Goal: Transaction & Acquisition: Purchase product/service

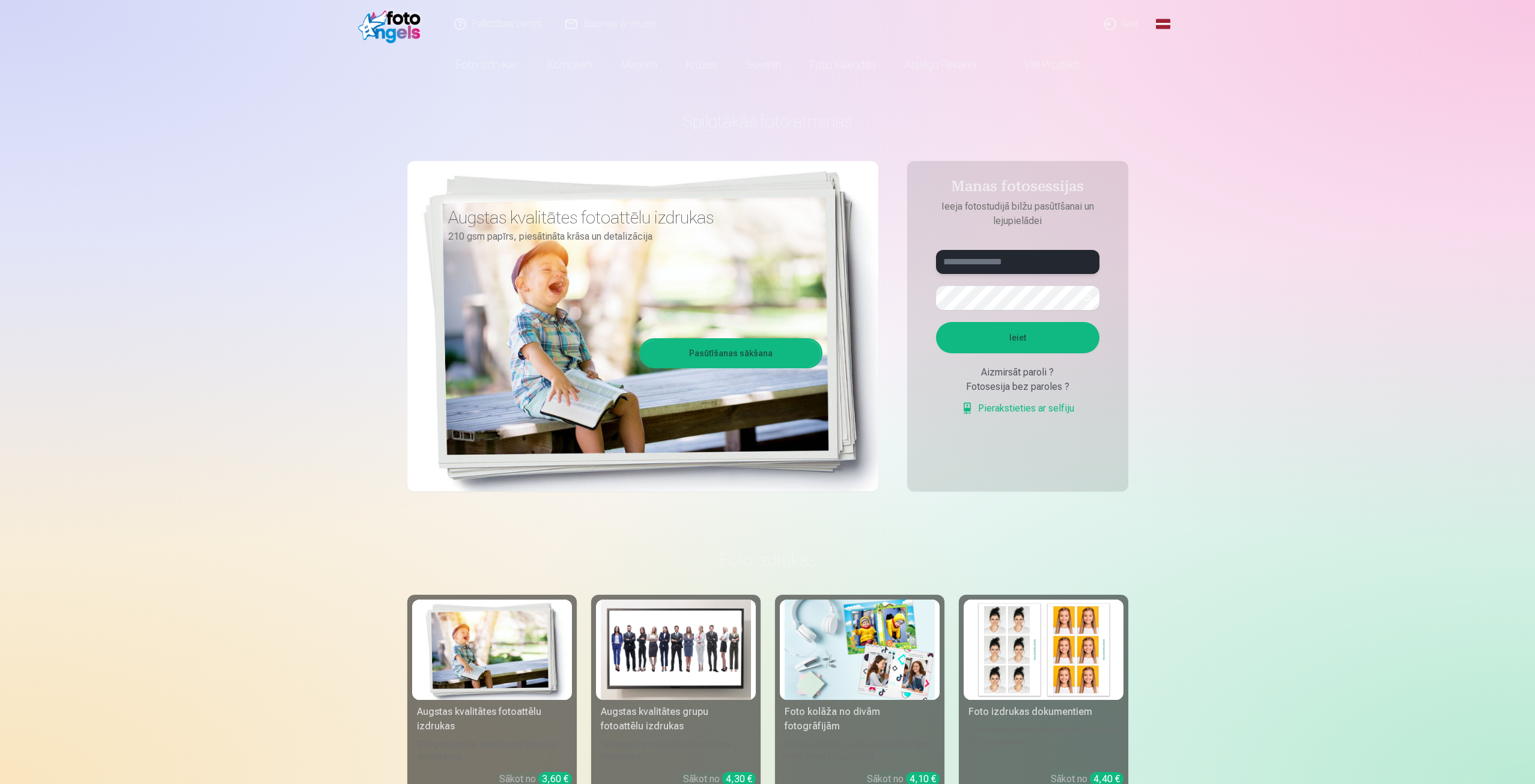
click at [985, 256] on input "text" at bounding box center [1018, 262] width 164 height 24
type input "**********"
click at [1029, 350] on button "Ieiet" at bounding box center [1018, 337] width 164 height 31
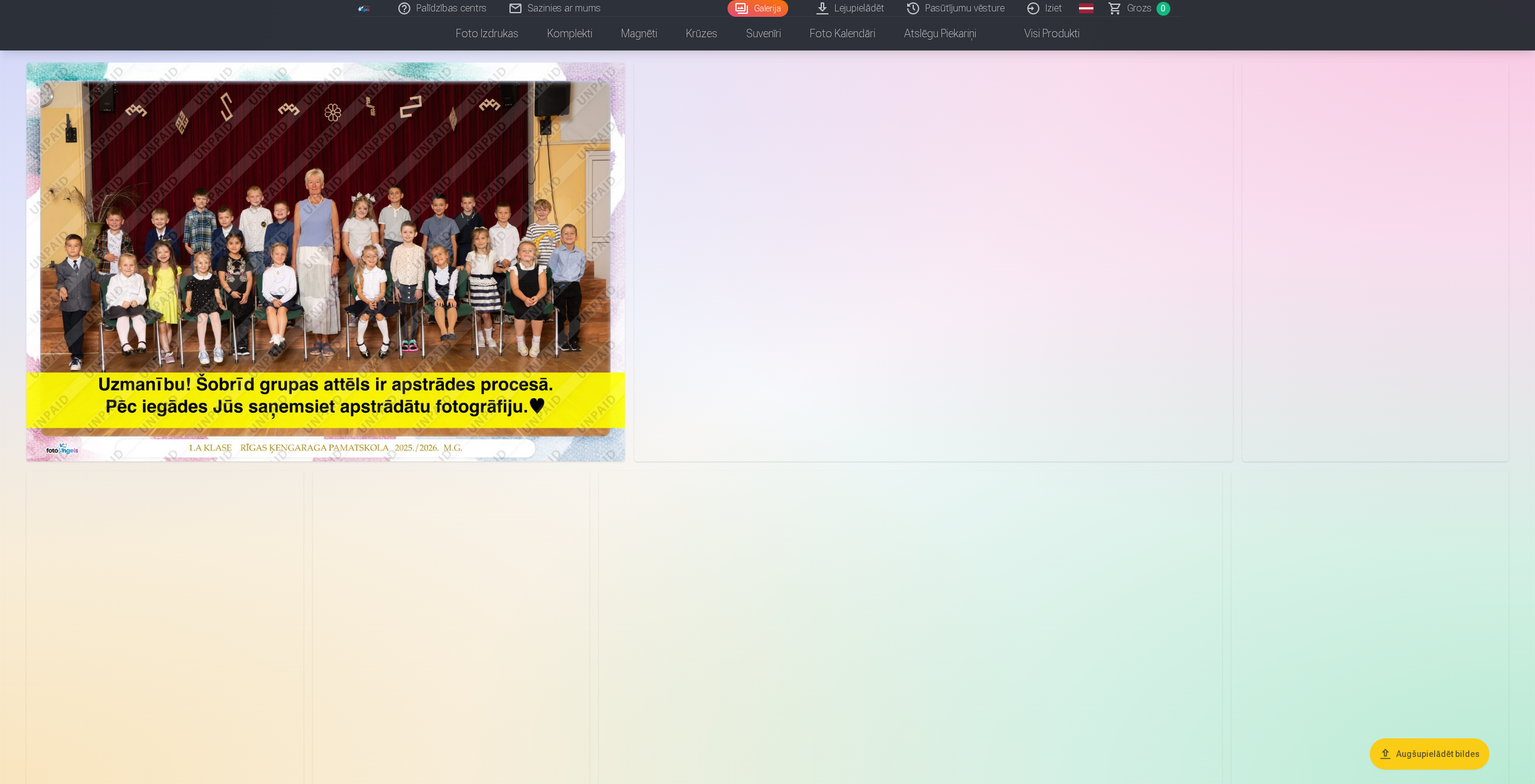
scroll to position [60, 0]
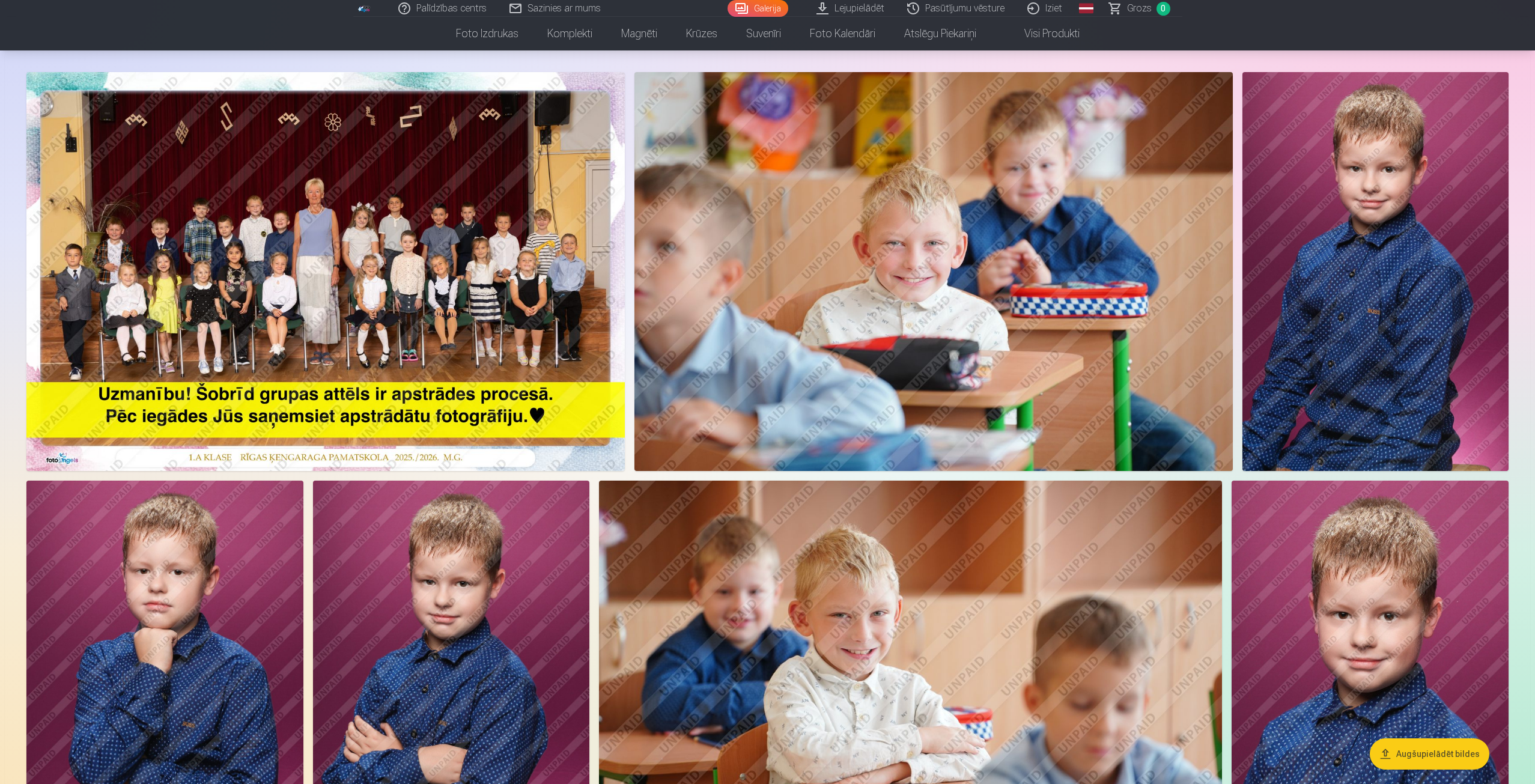
click at [260, 231] on img at bounding box center [326, 271] width 598 height 399
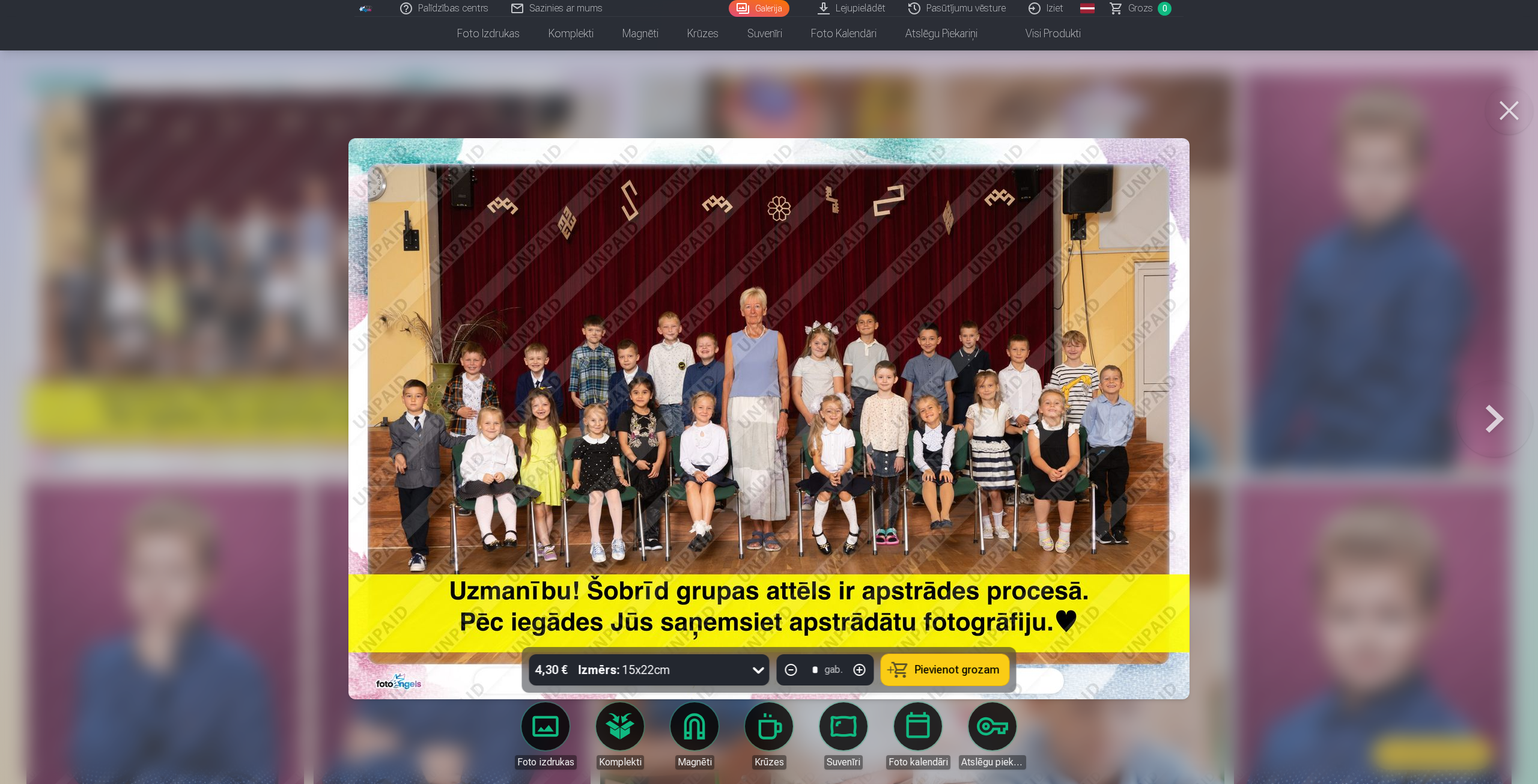
click at [1507, 107] on button at bounding box center [1509, 110] width 48 height 48
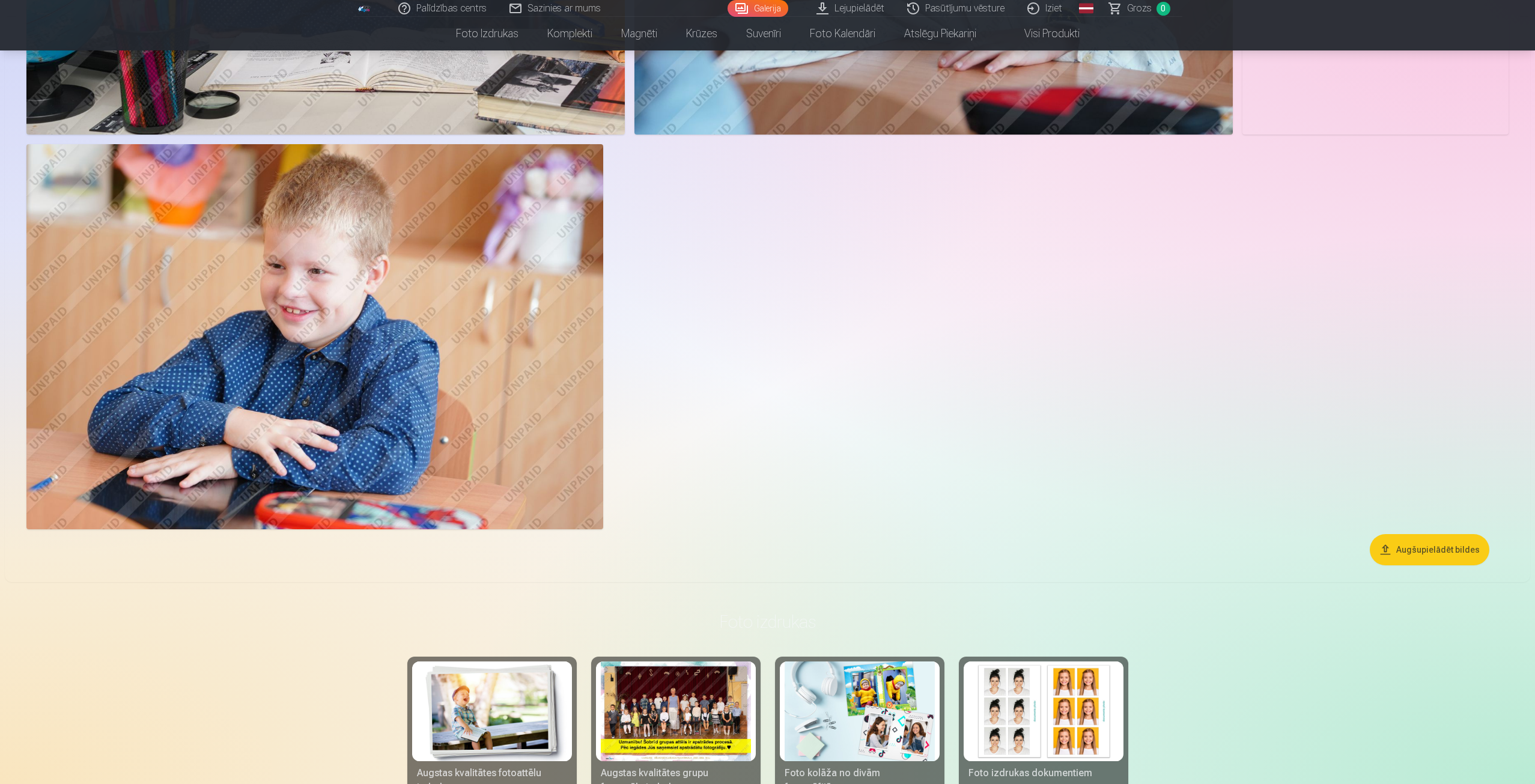
scroll to position [2703, 0]
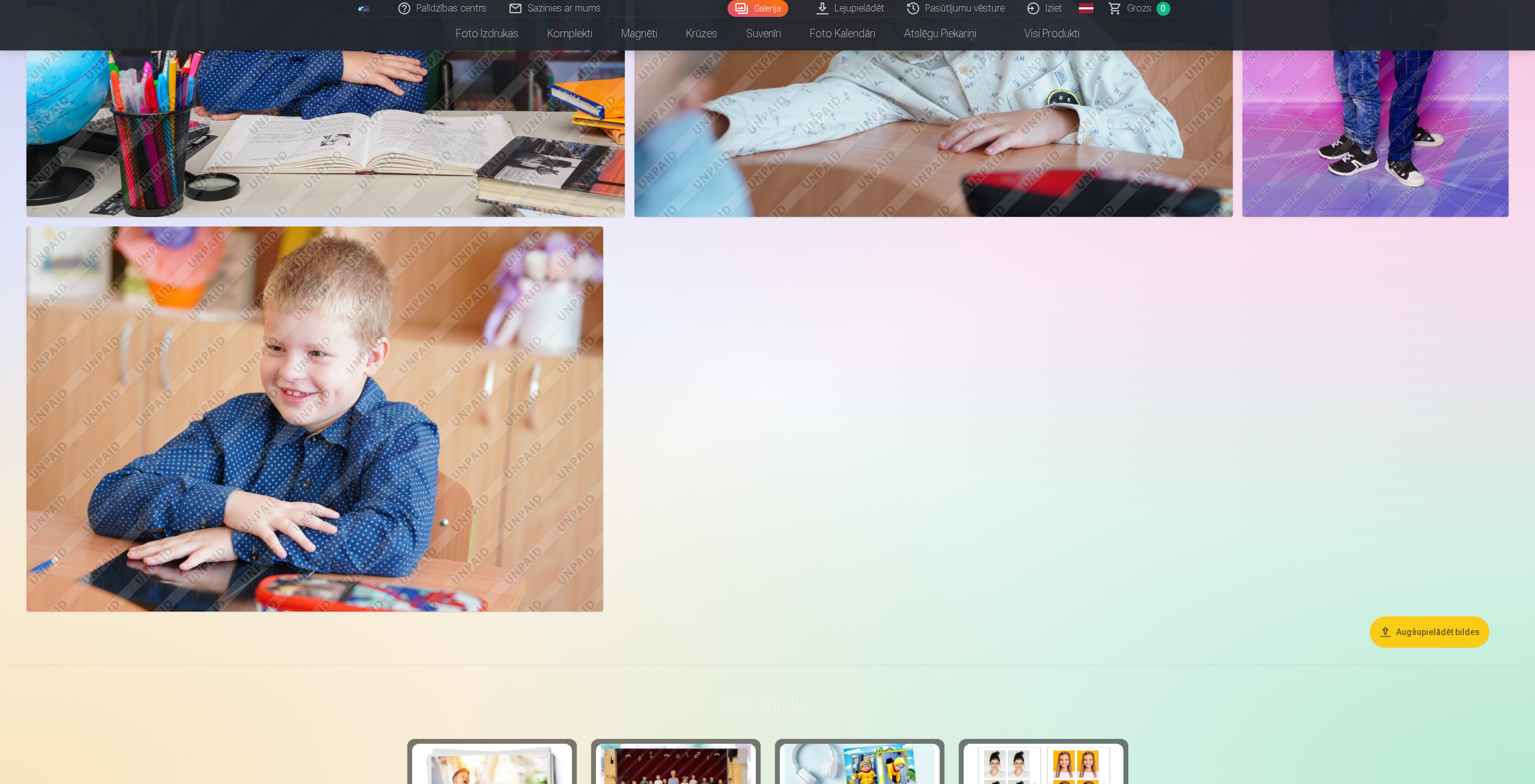
click at [356, 403] on img at bounding box center [315, 419] width 577 height 385
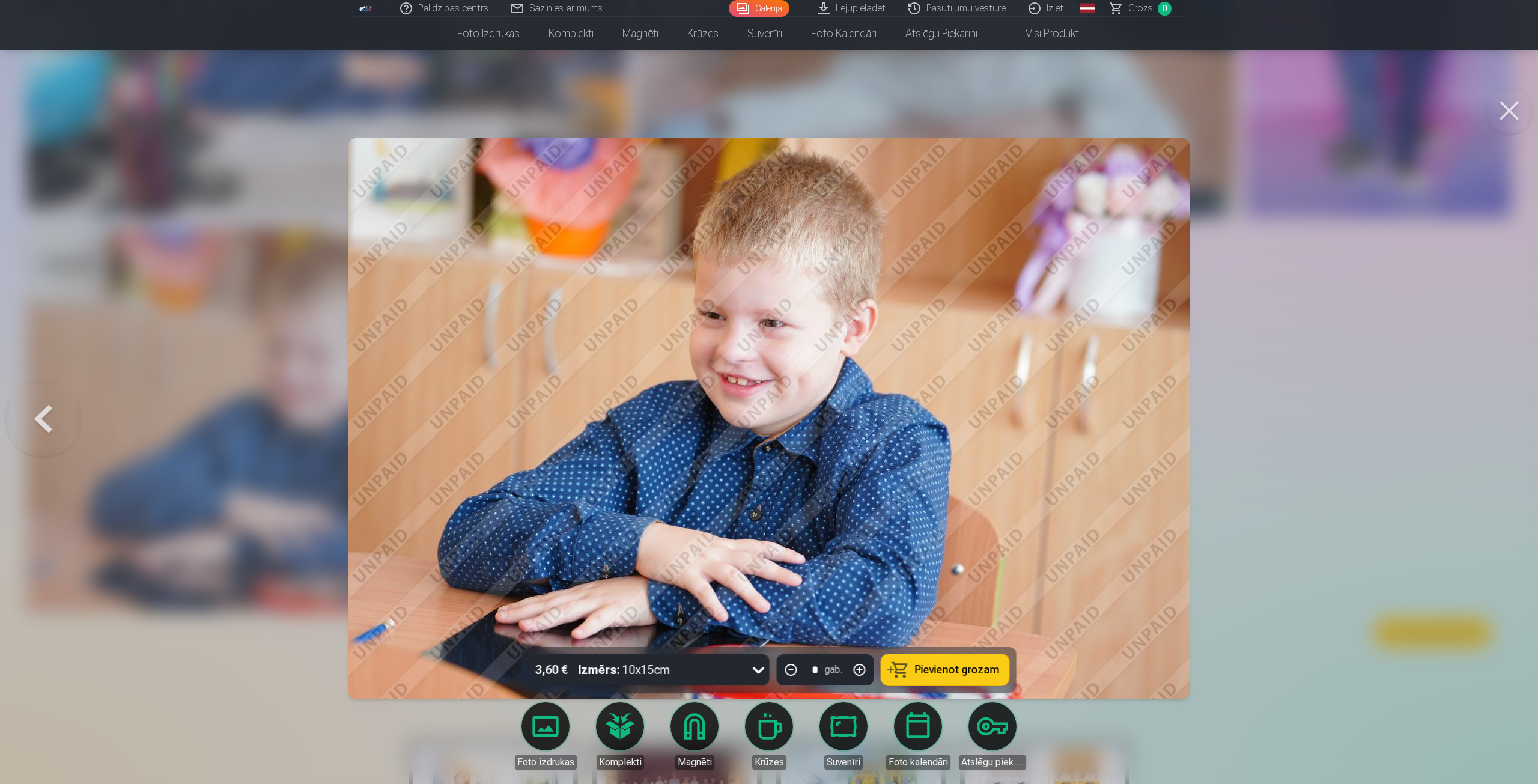
click at [202, 382] on div at bounding box center [769, 392] width 1538 height 784
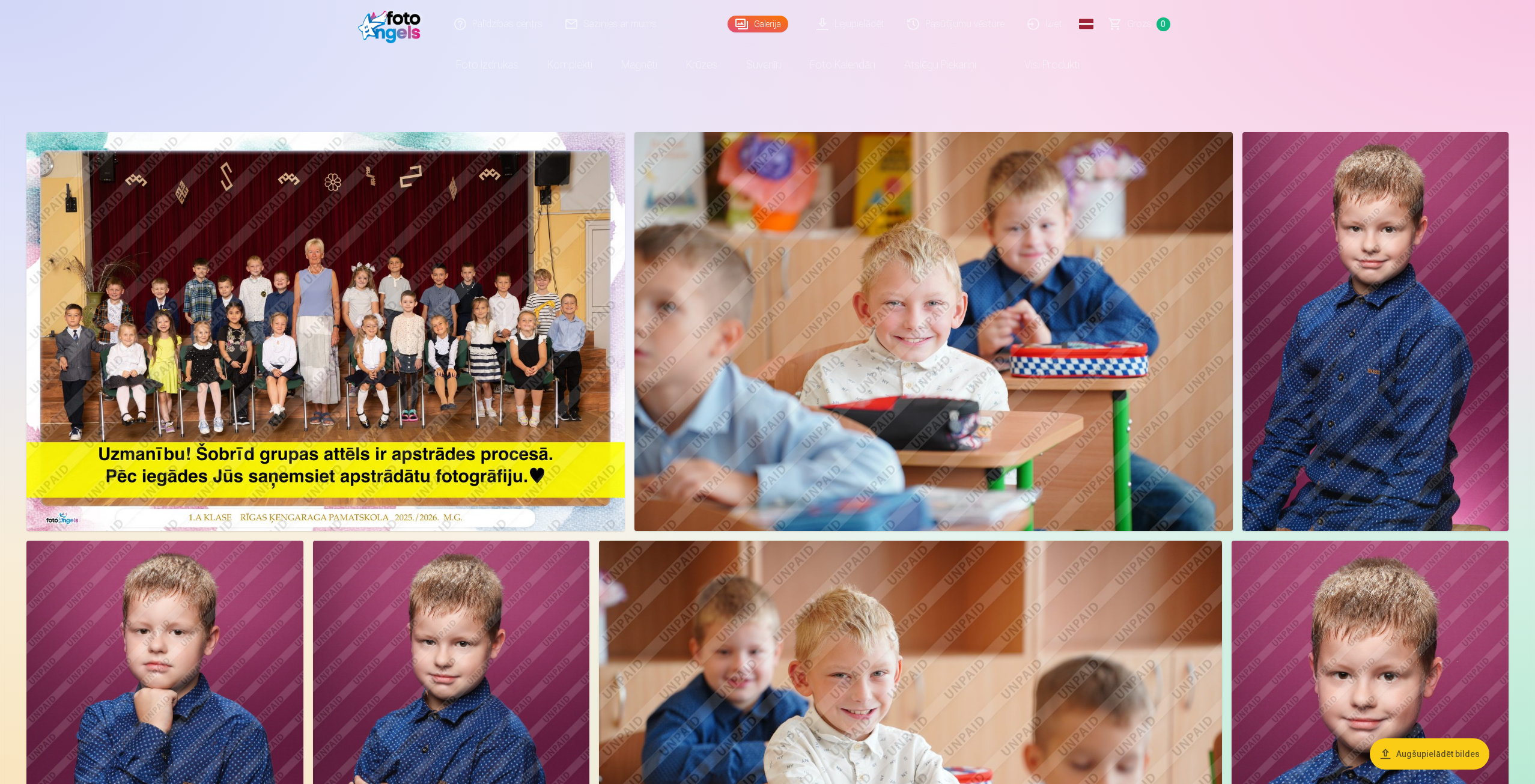
click at [282, 356] on img at bounding box center [326, 331] width 598 height 399
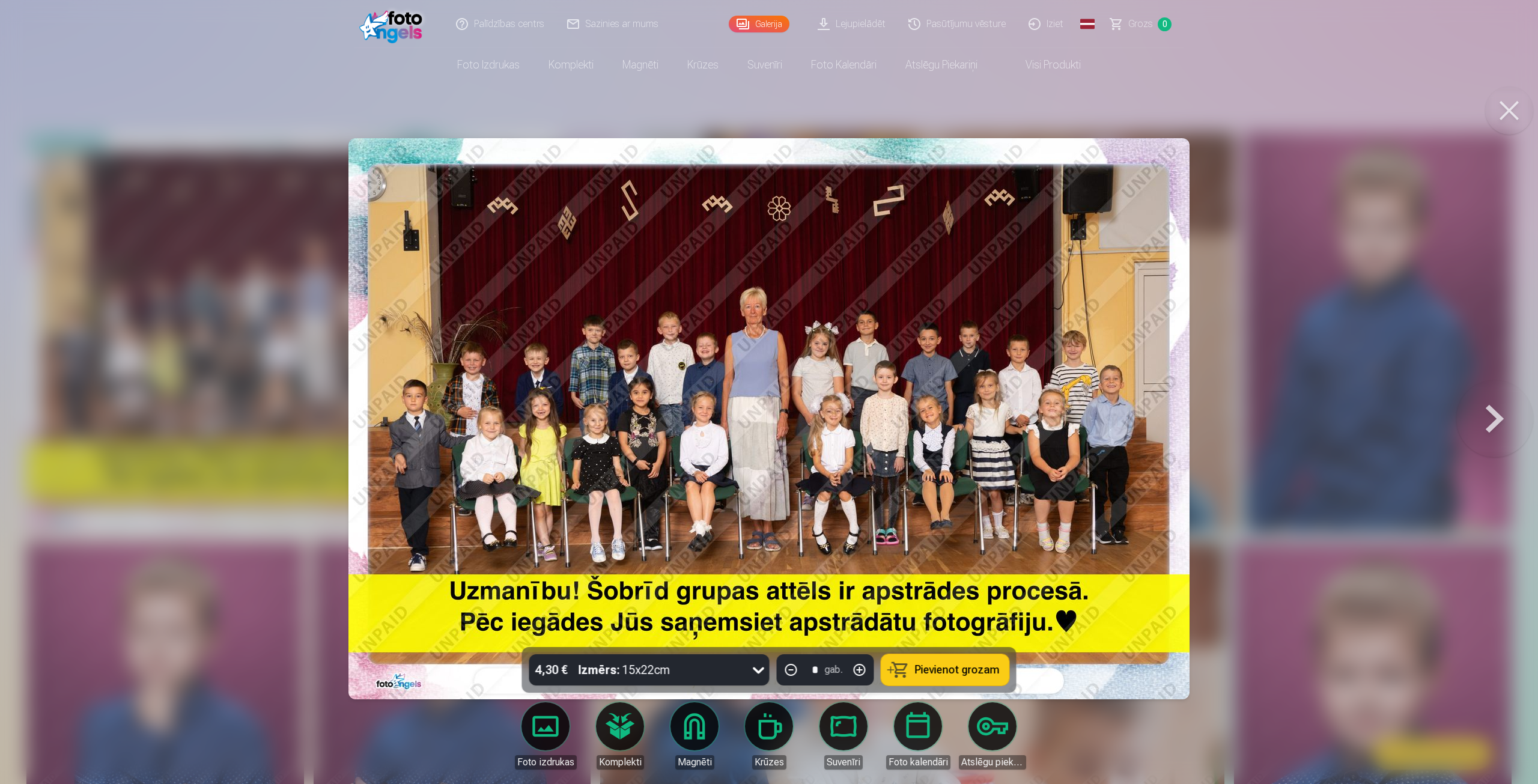
click at [918, 669] on span "Pievienot grozam" at bounding box center [957, 670] width 85 height 11
click at [1506, 114] on button at bounding box center [1509, 110] width 48 height 48
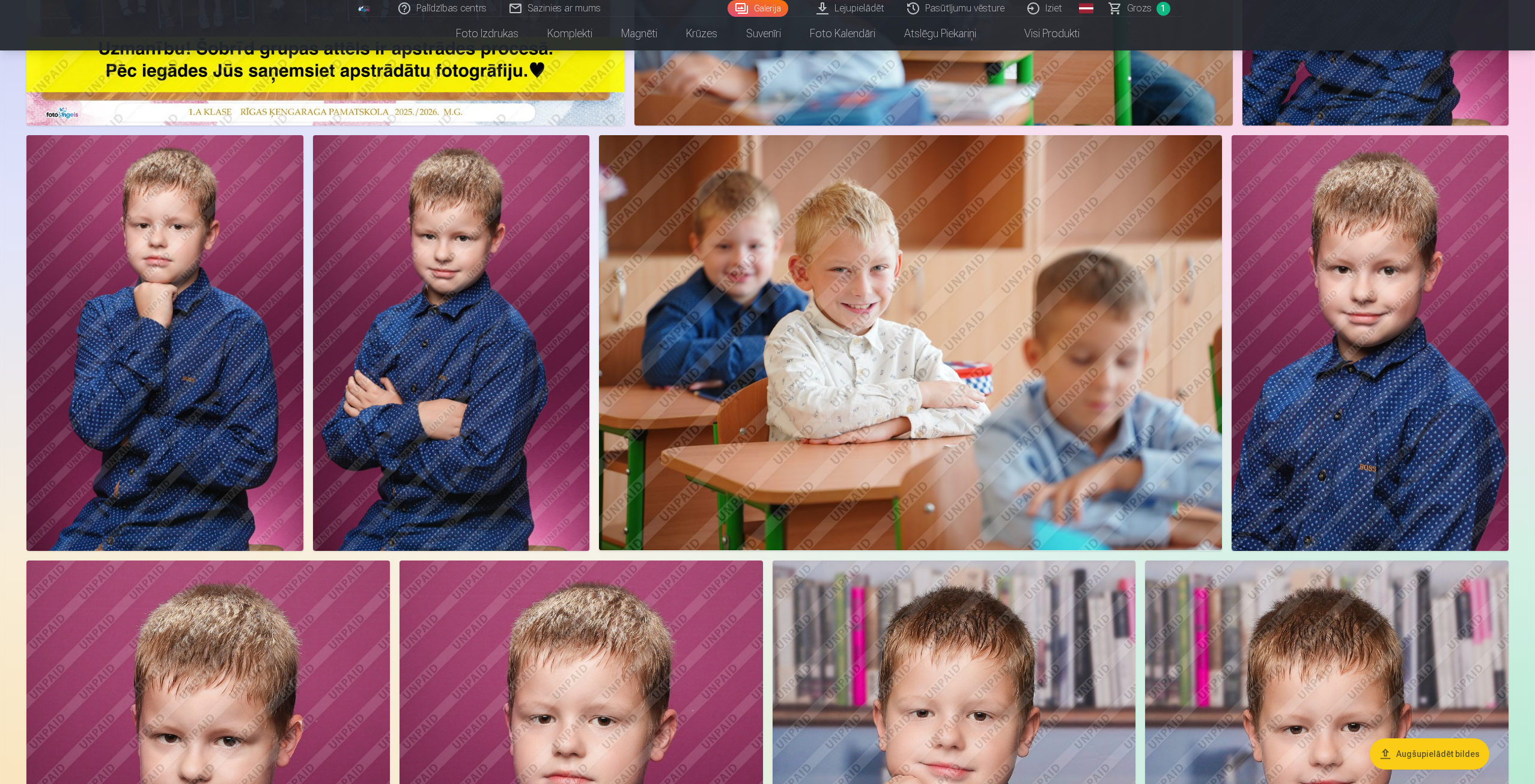
scroll to position [421, 0]
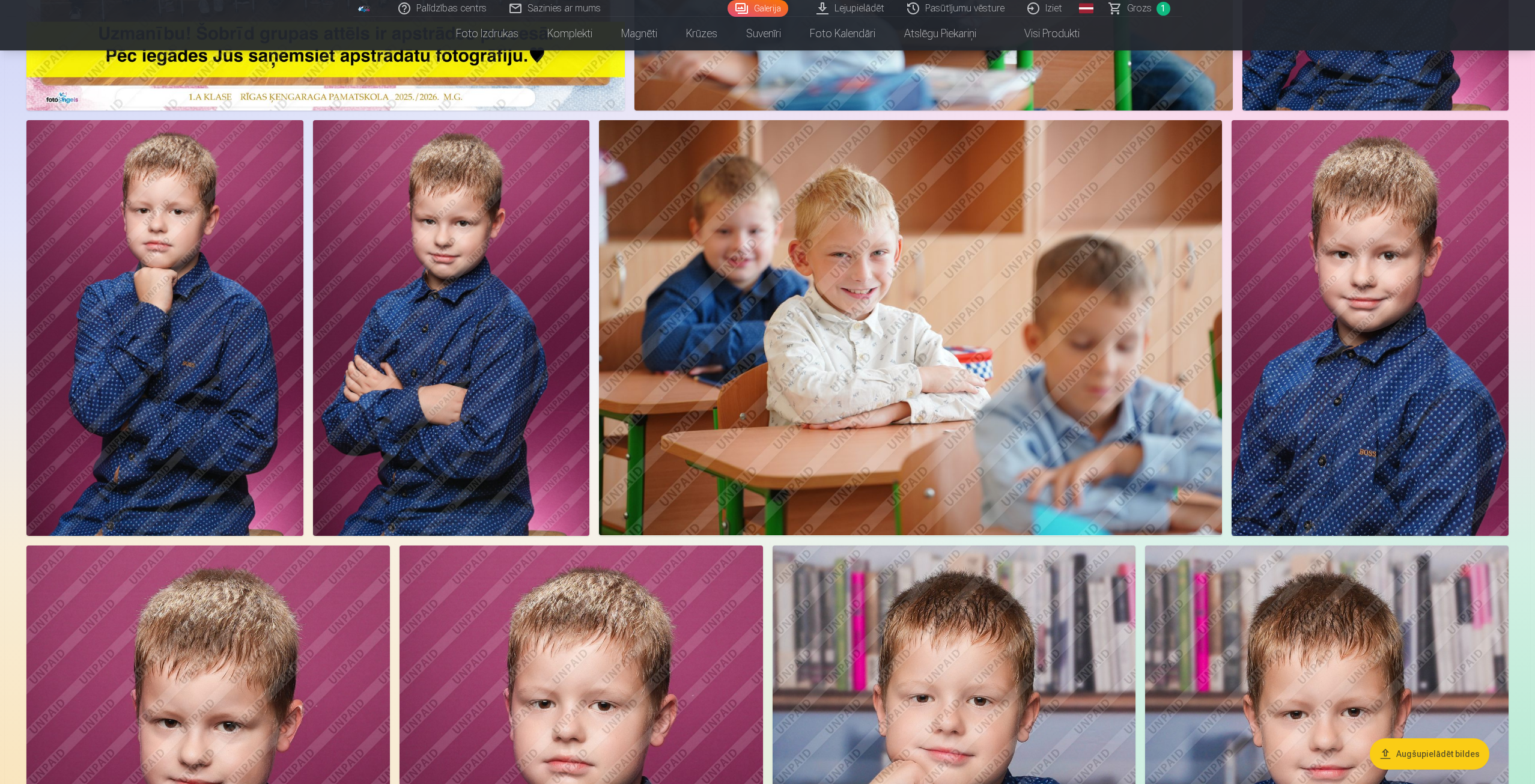
click at [466, 341] on img at bounding box center [452, 327] width 277 height 415
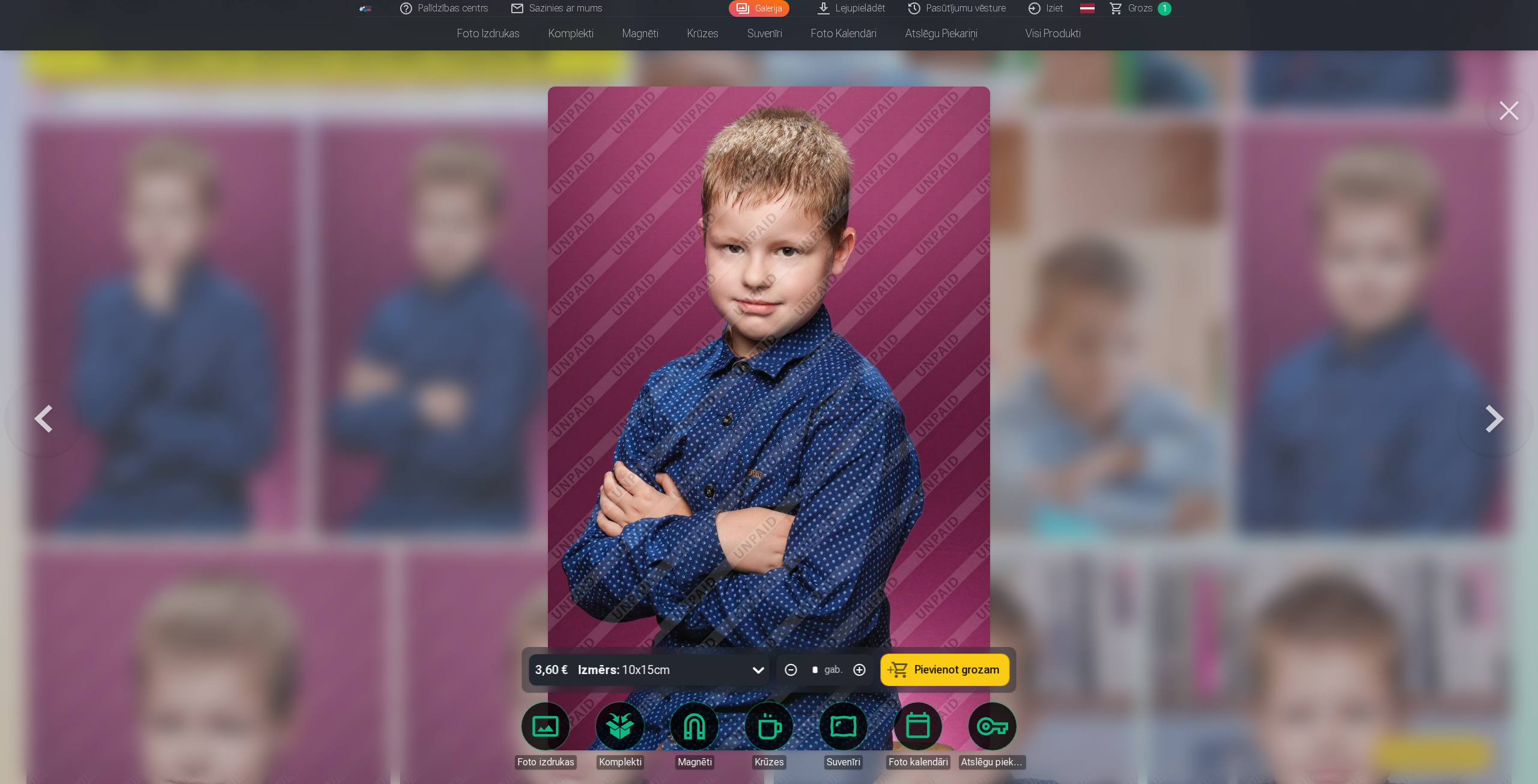
click at [965, 675] on span "Pievienot grozam" at bounding box center [957, 670] width 85 height 11
click at [1506, 110] on button at bounding box center [1509, 110] width 48 height 48
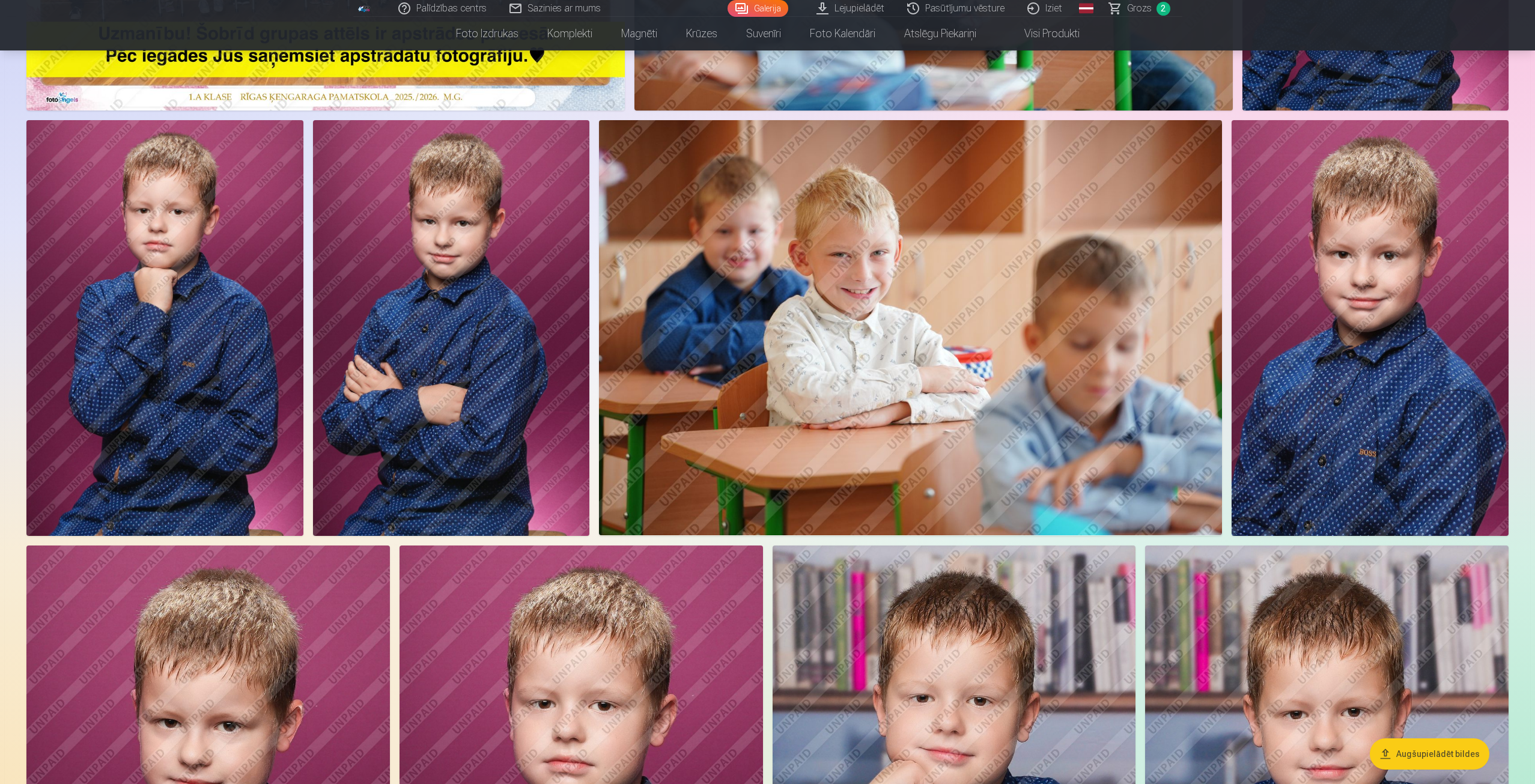
click at [1361, 354] on img at bounding box center [1370, 327] width 277 height 415
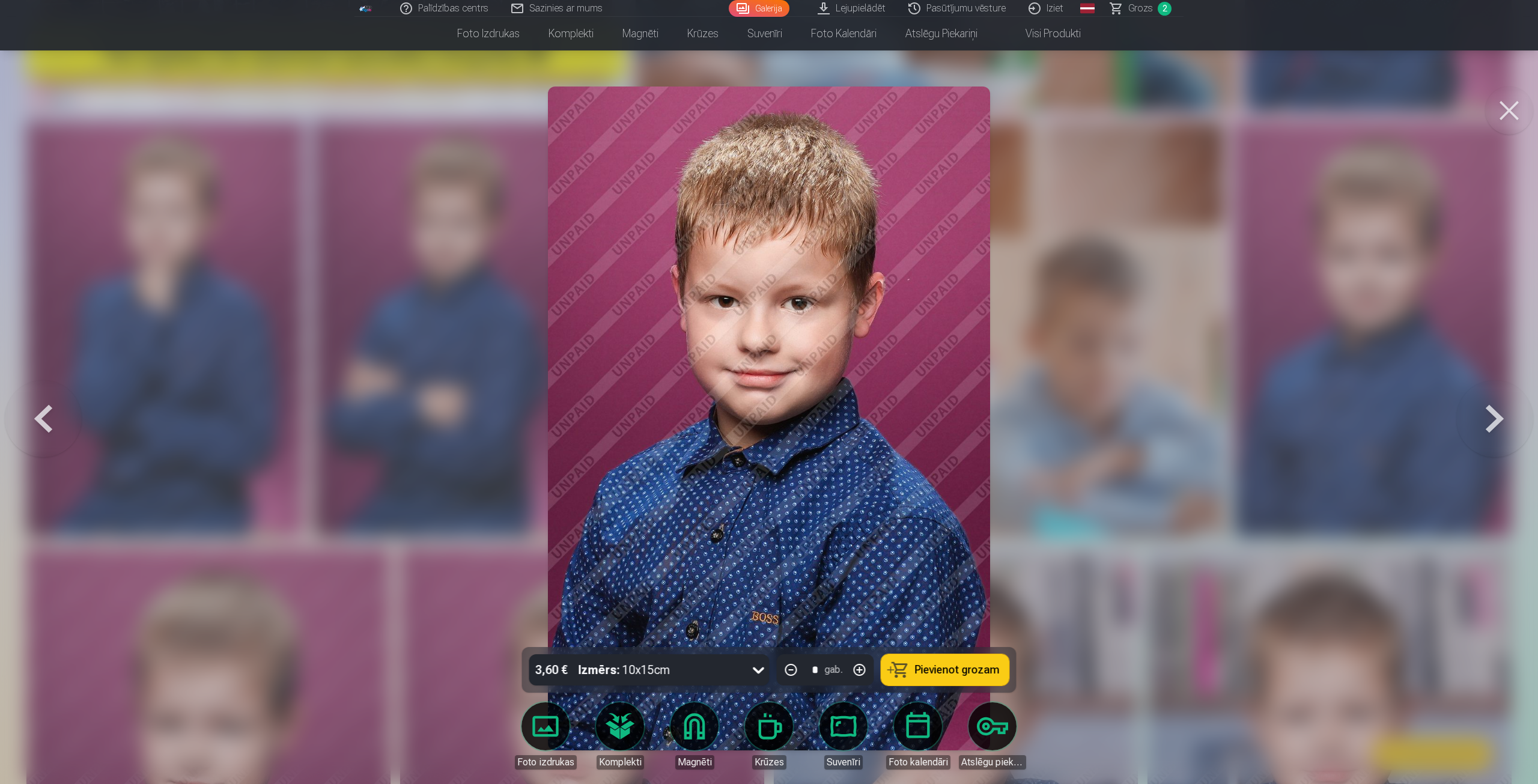
click at [860, 671] on button "button" at bounding box center [859, 669] width 29 height 29
click at [791, 671] on button "button" at bounding box center [791, 669] width 29 height 29
click at [938, 670] on span "Pievienot grozam" at bounding box center [957, 670] width 85 height 11
type input "*"
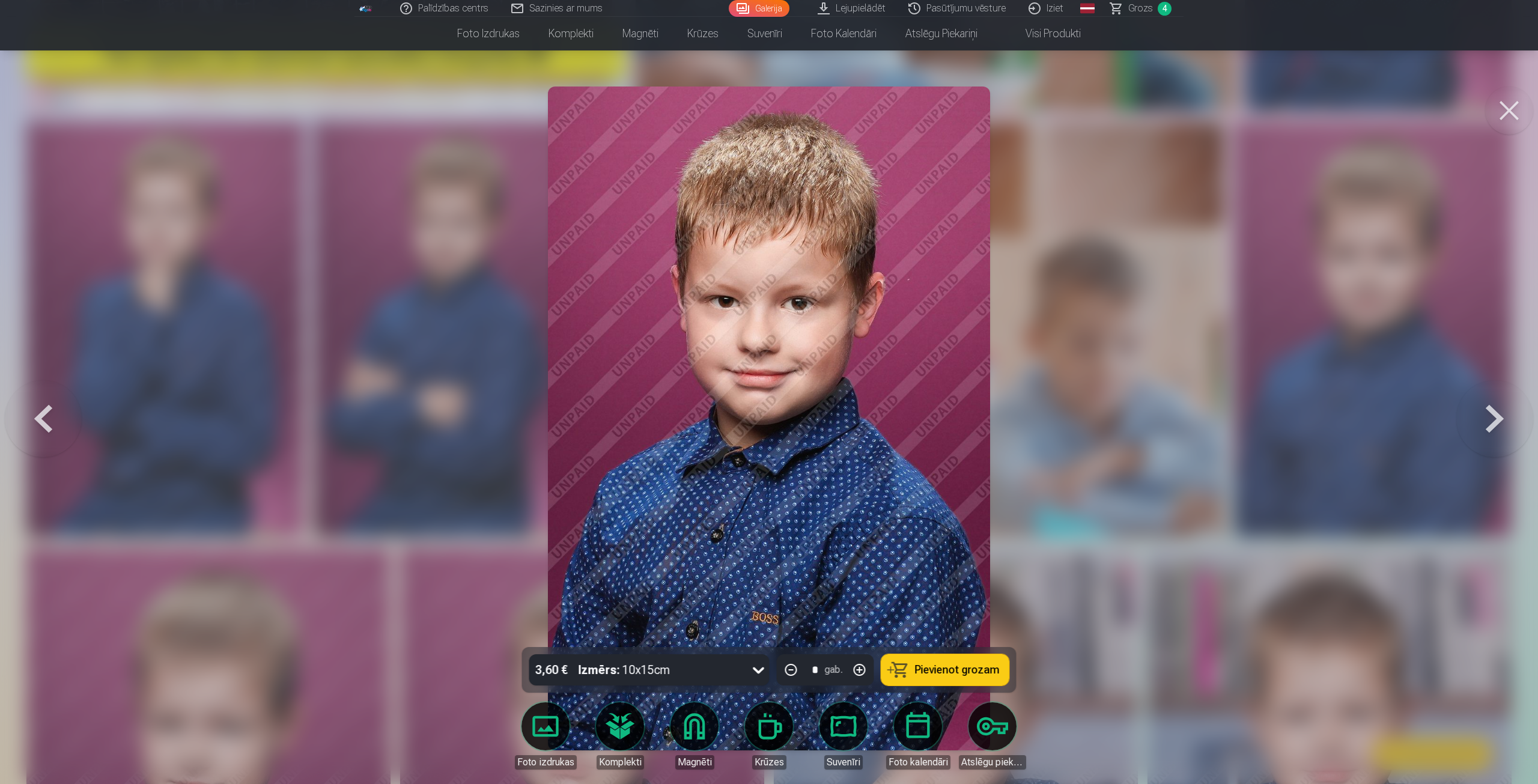
click at [1509, 112] on button at bounding box center [1509, 110] width 48 height 48
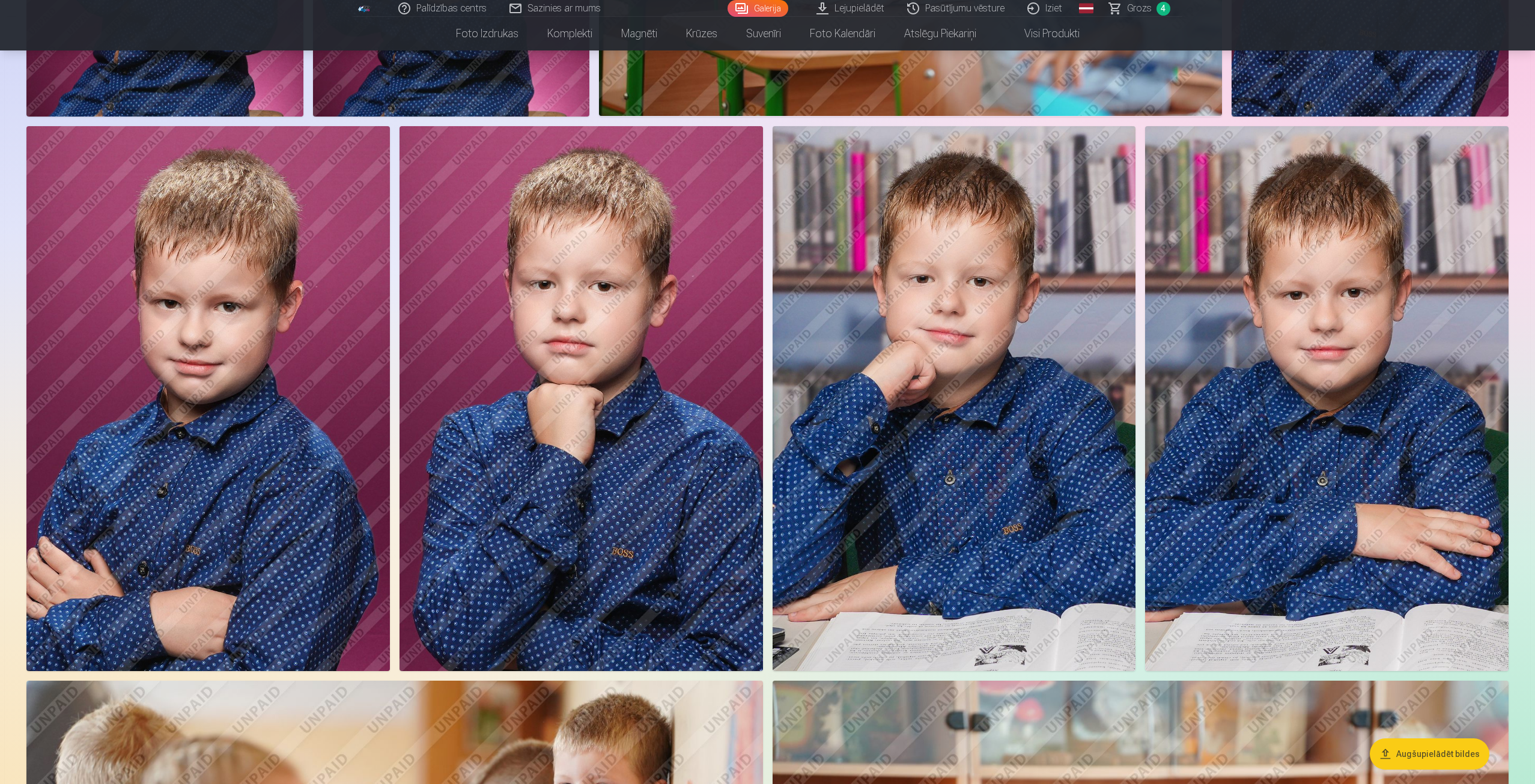
scroll to position [901, 0]
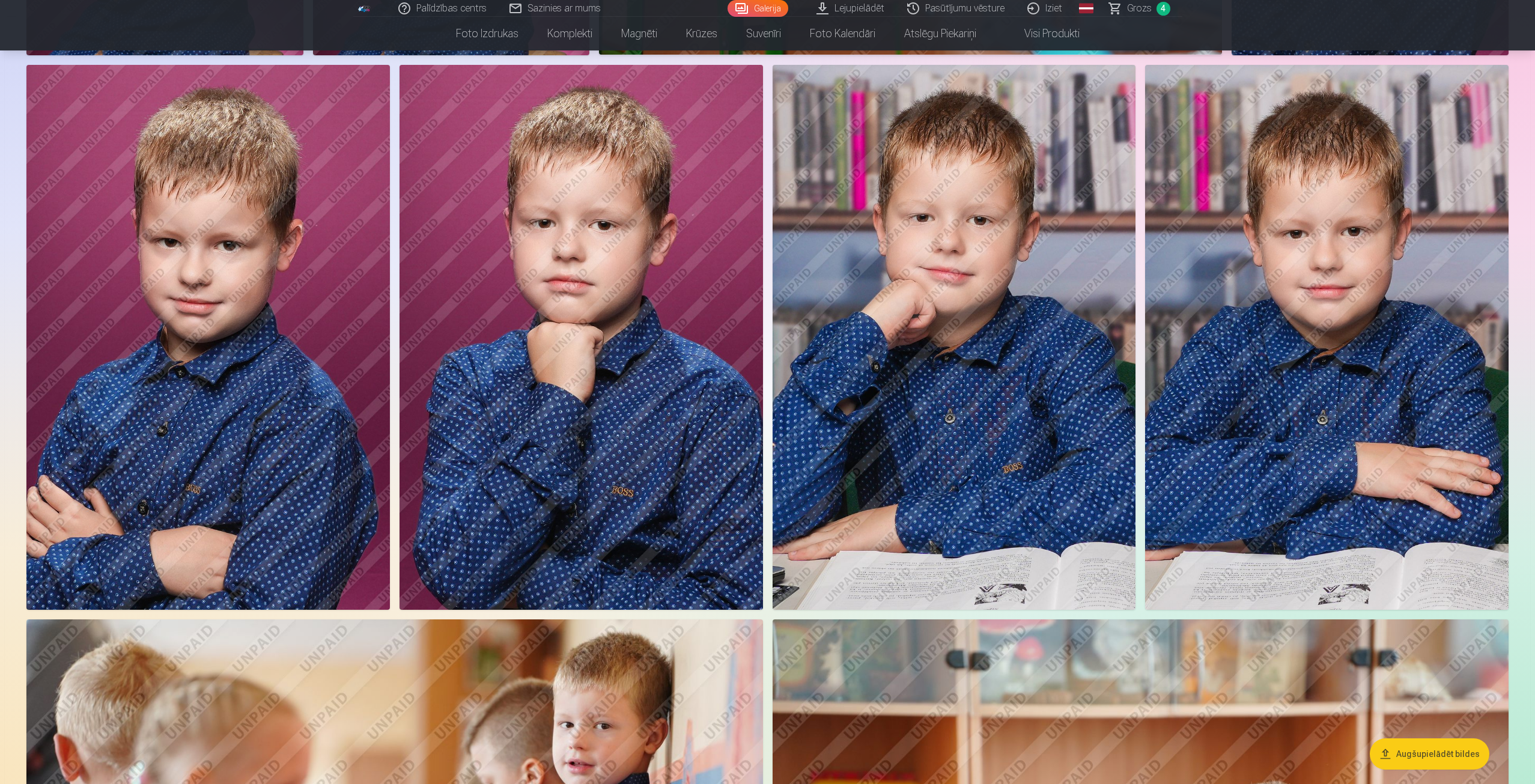
click at [1273, 353] on img at bounding box center [1326, 337] width 363 height 545
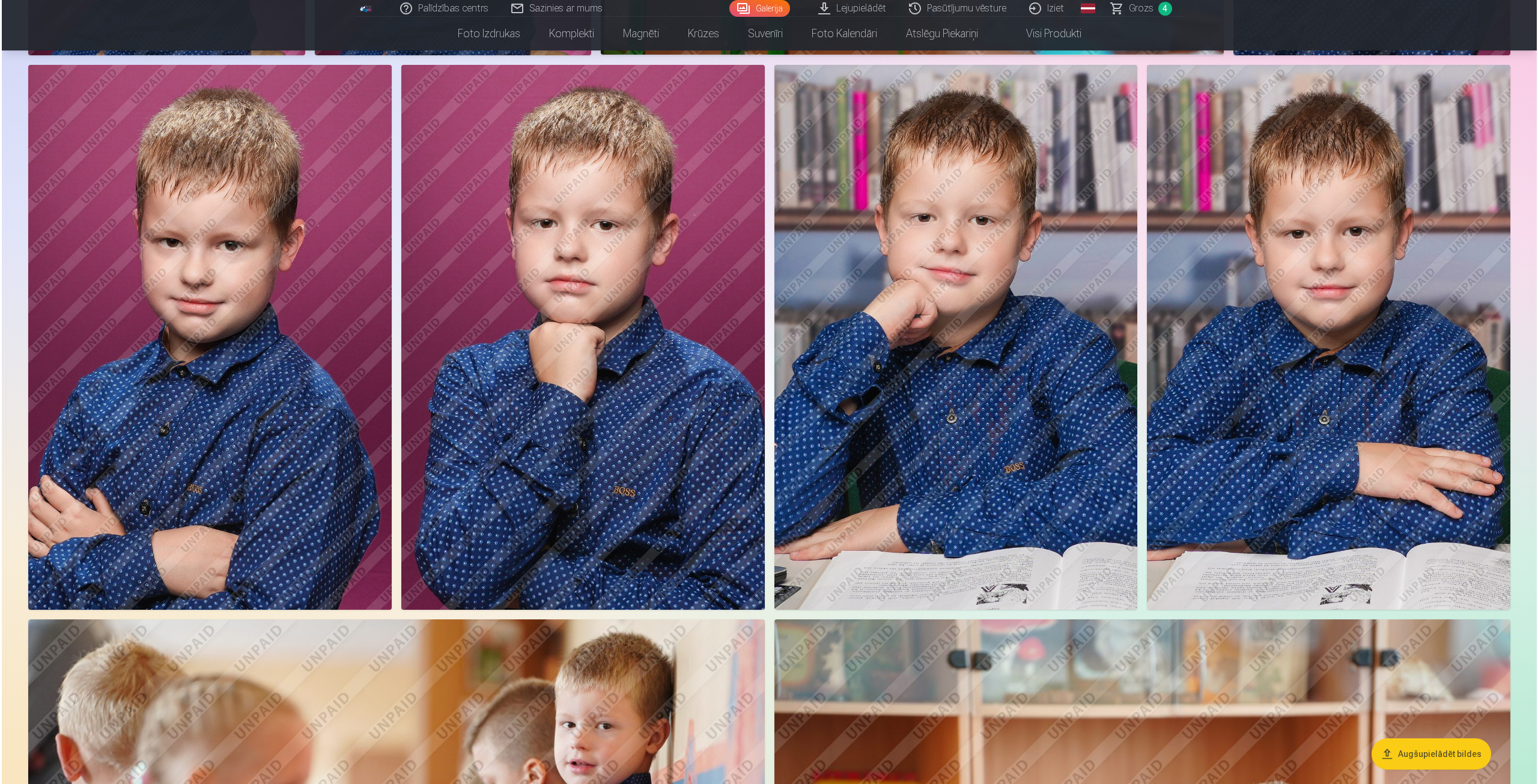
scroll to position [902, 0]
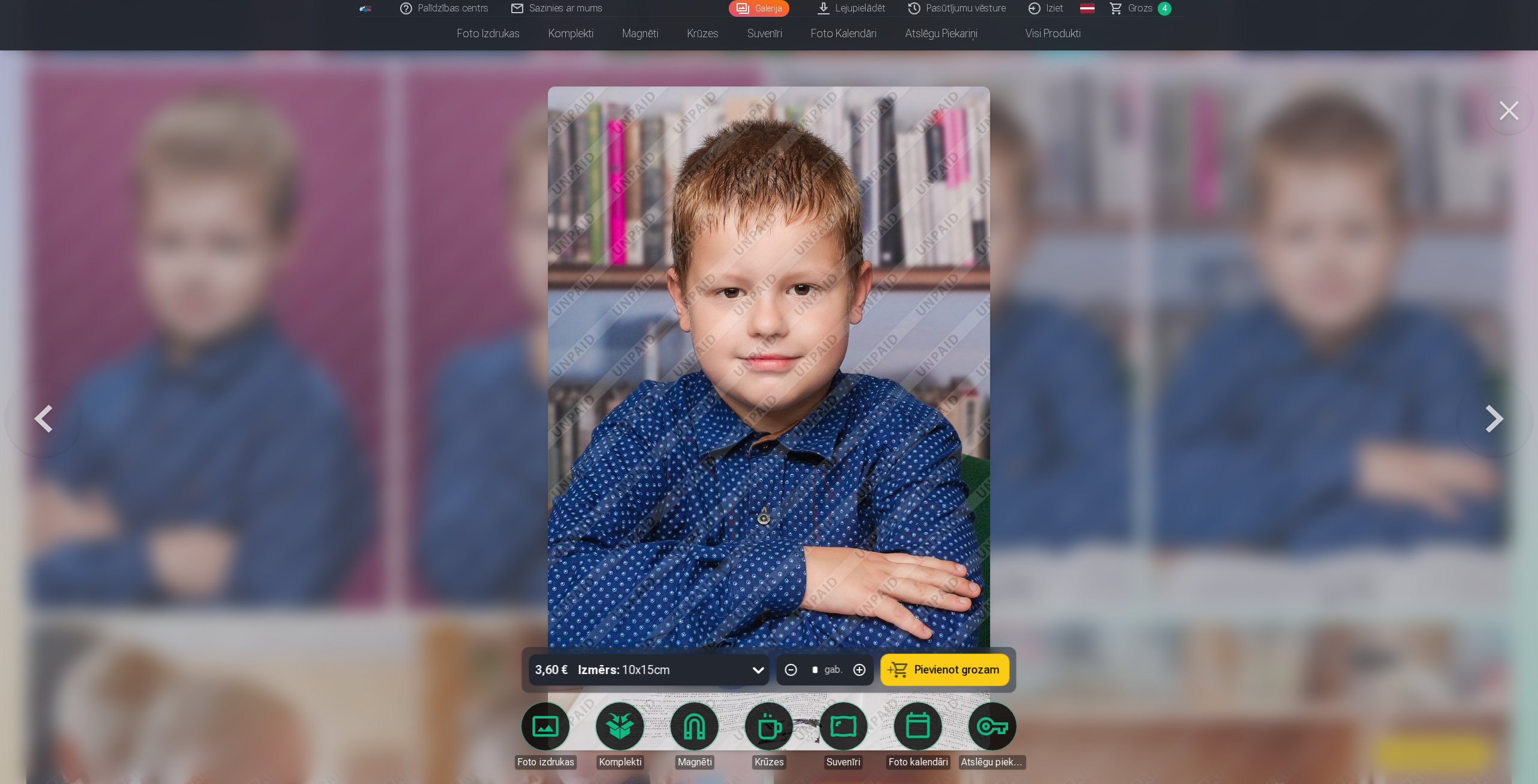
click at [935, 668] on span "Pievienot grozam" at bounding box center [957, 670] width 85 height 11
click at [1506, 108] on button at bounding box center [1509, 110] width 48 height 48
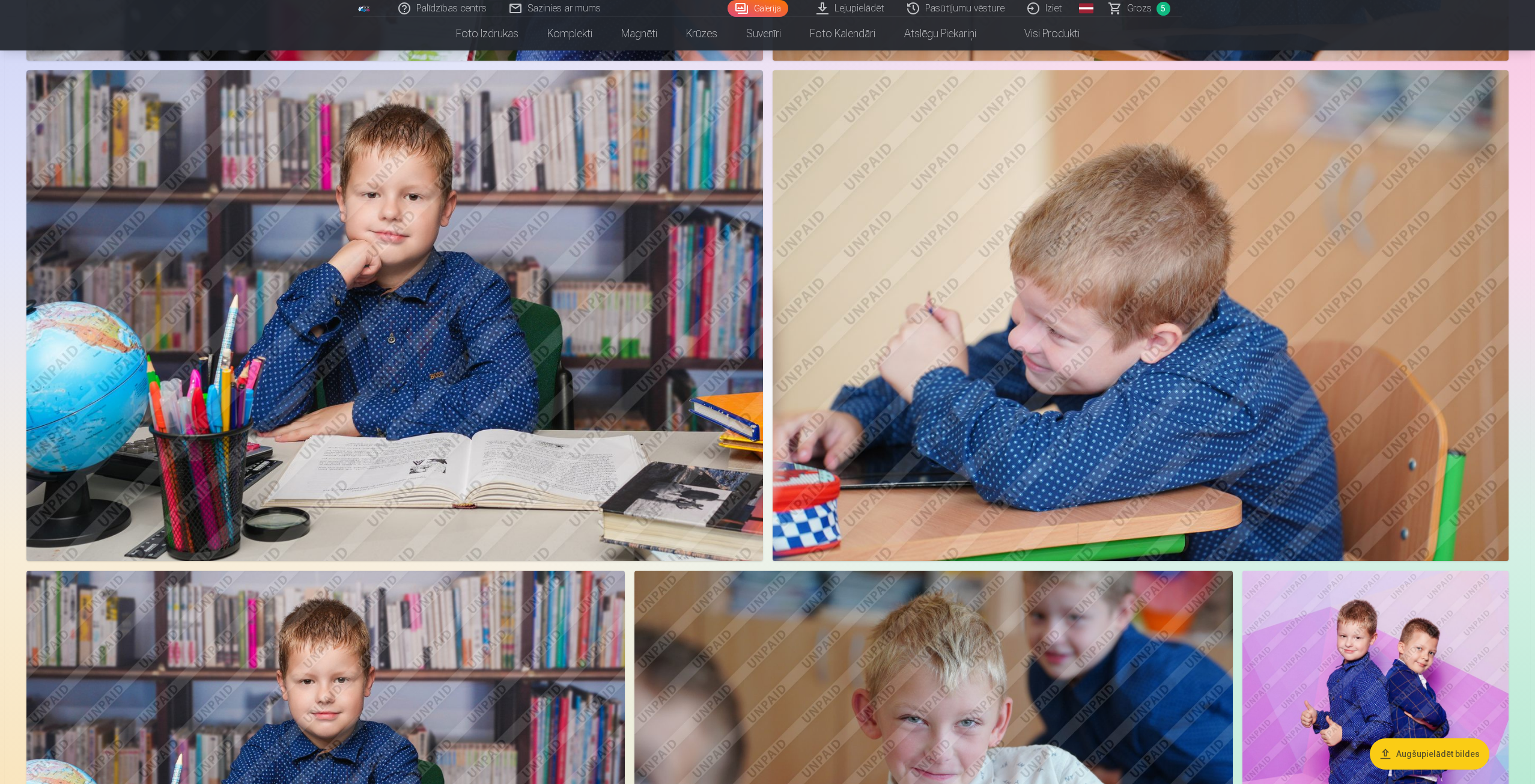
scroll to position [1982, 0]
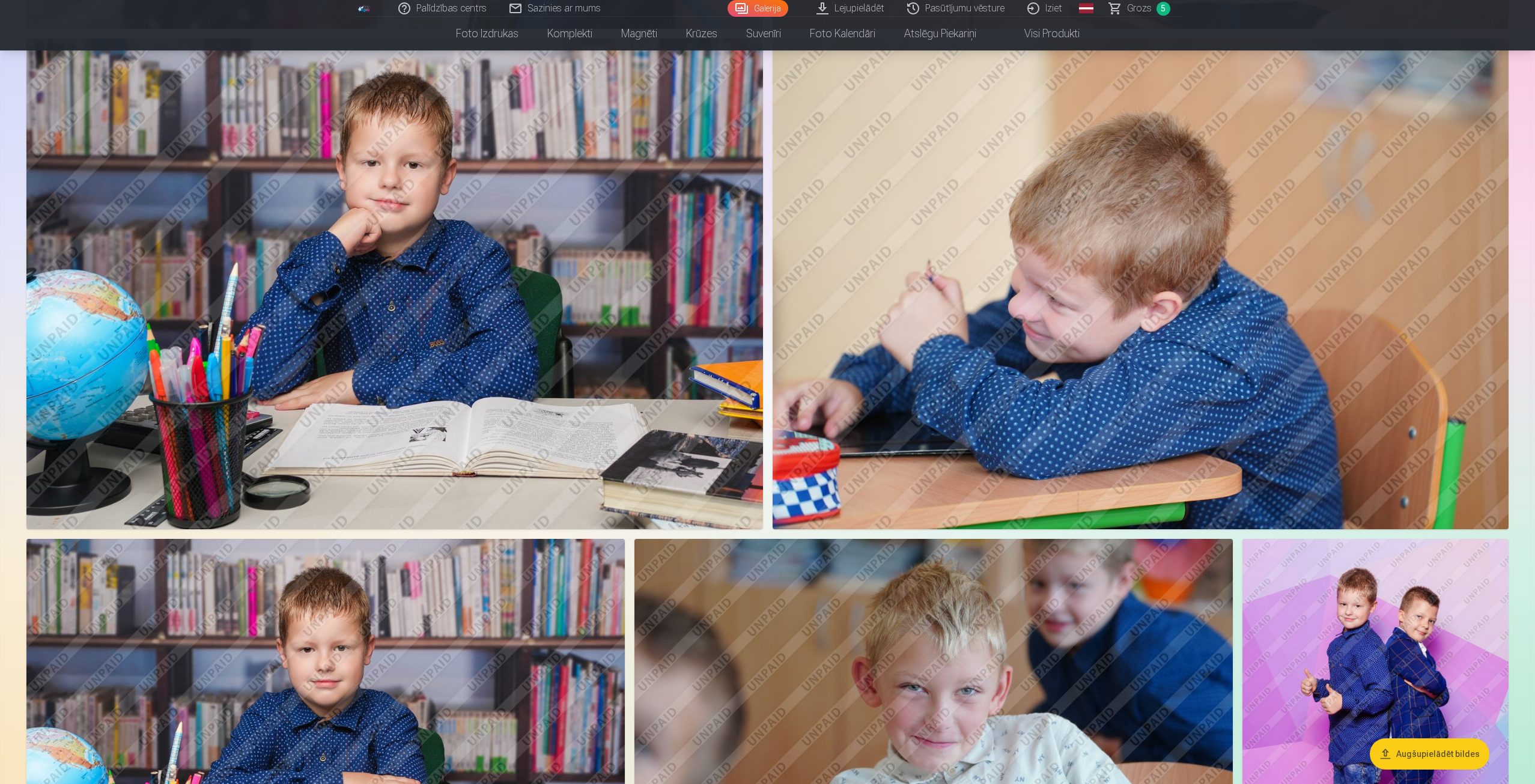
click at [376, 314] on img at bounding box center [394, 284] width 736 height 491
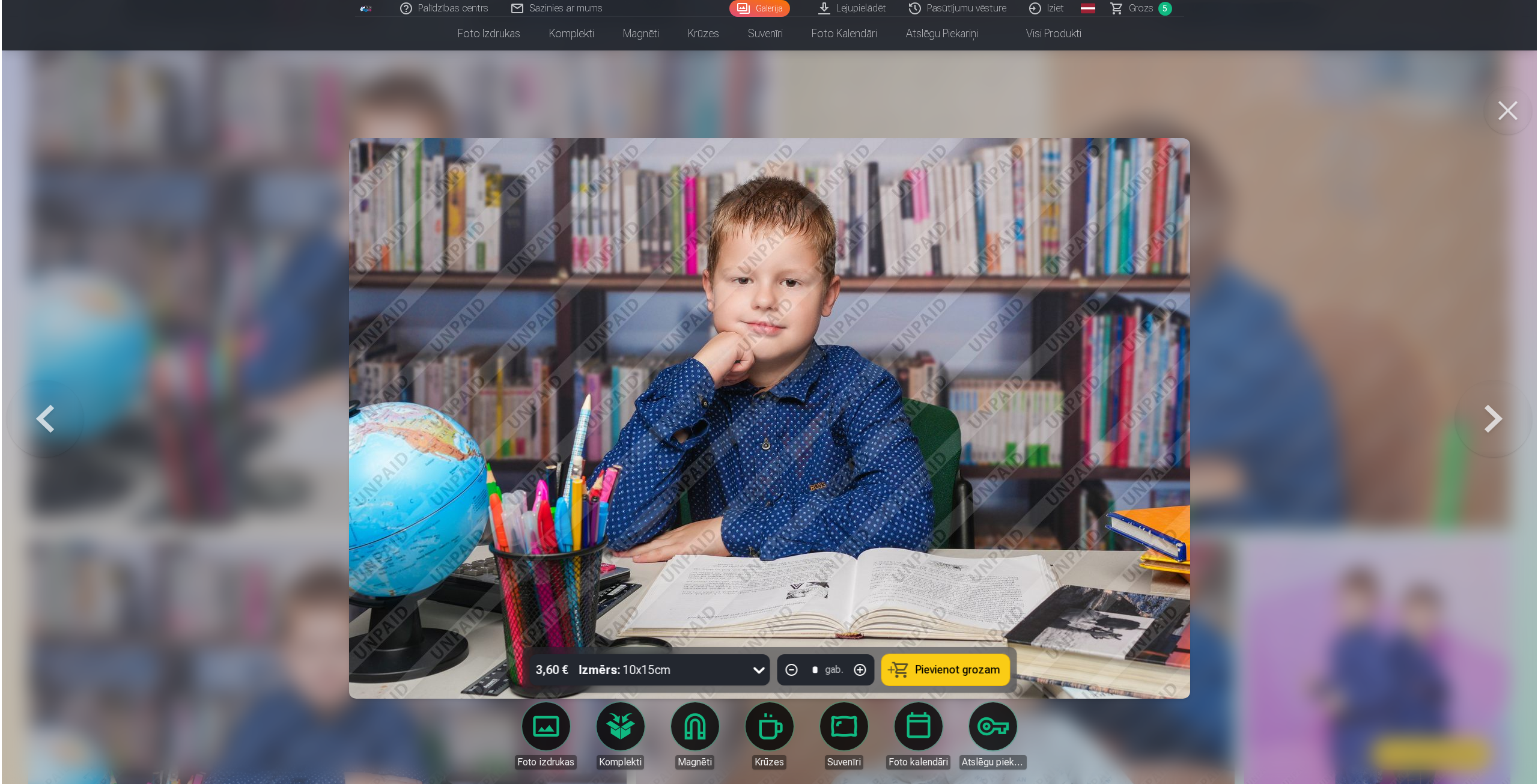
scroll to position [1985, 0]
click at [934, 667] on span "Pievienot grozam" at bounding box center [957, 670] width 85 height 11
click at [1509, 112] on button at bounding box center [1509, 110] width 48 height 48
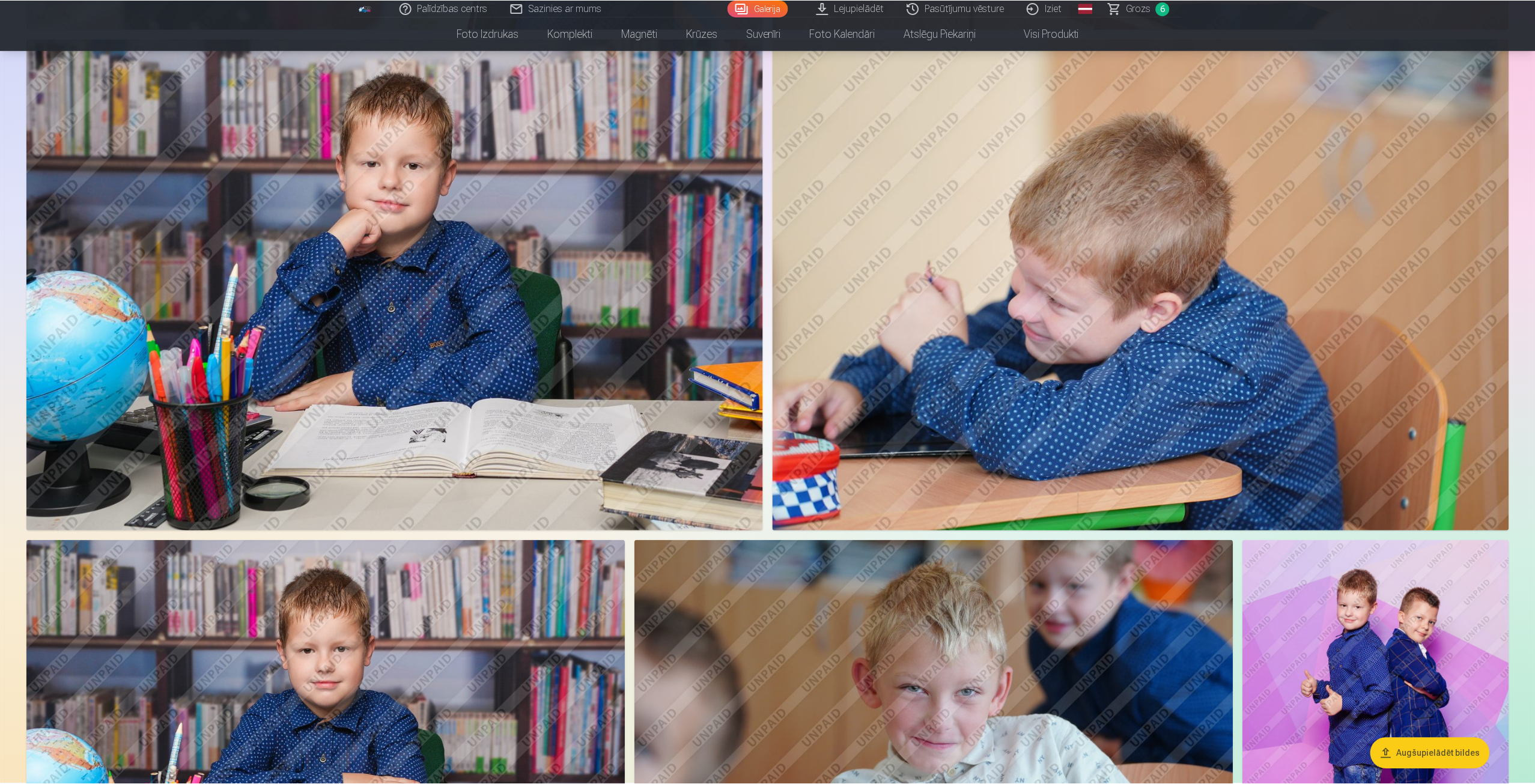
scroll to position [1982, 0]
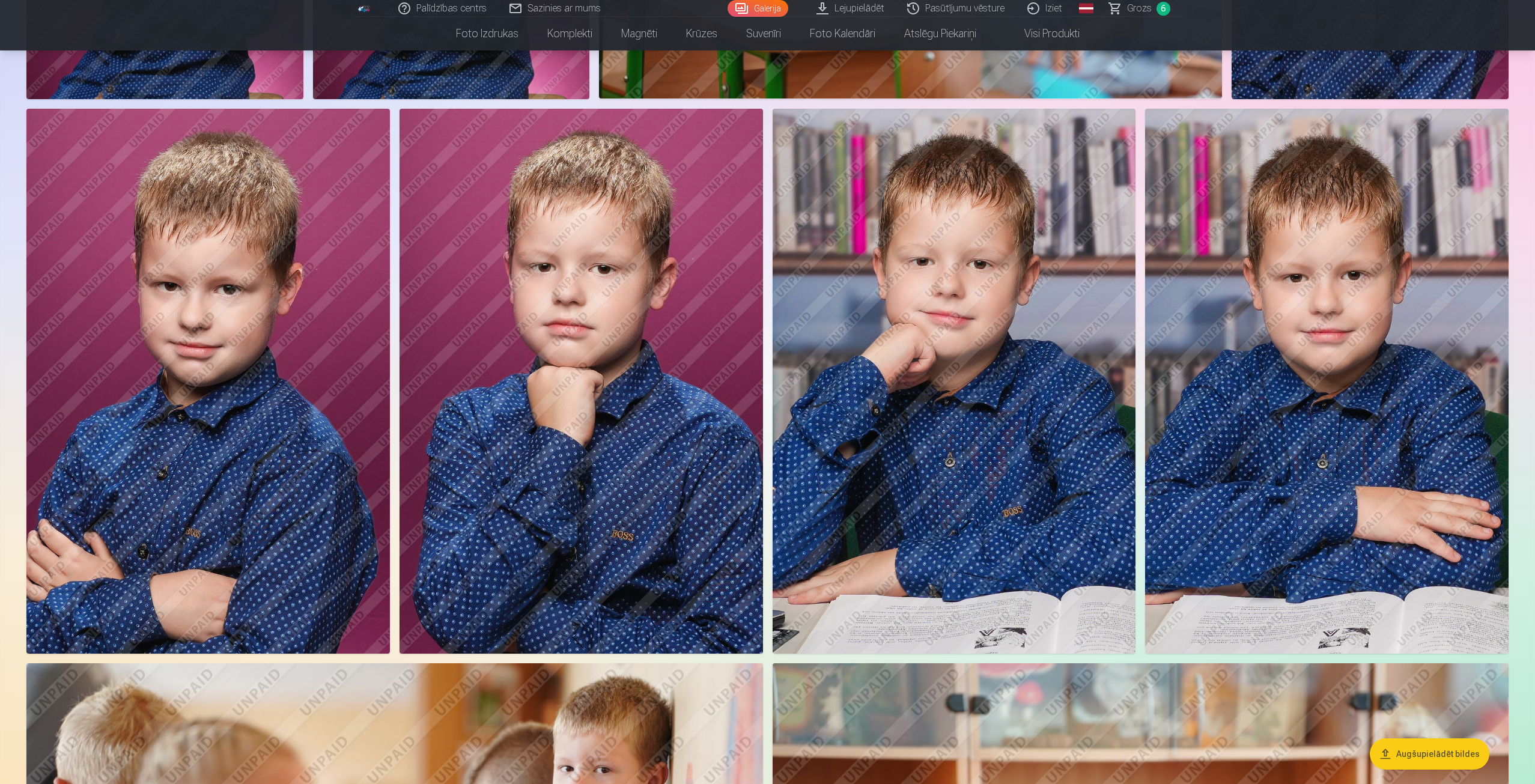
scroll to position [901, 0]
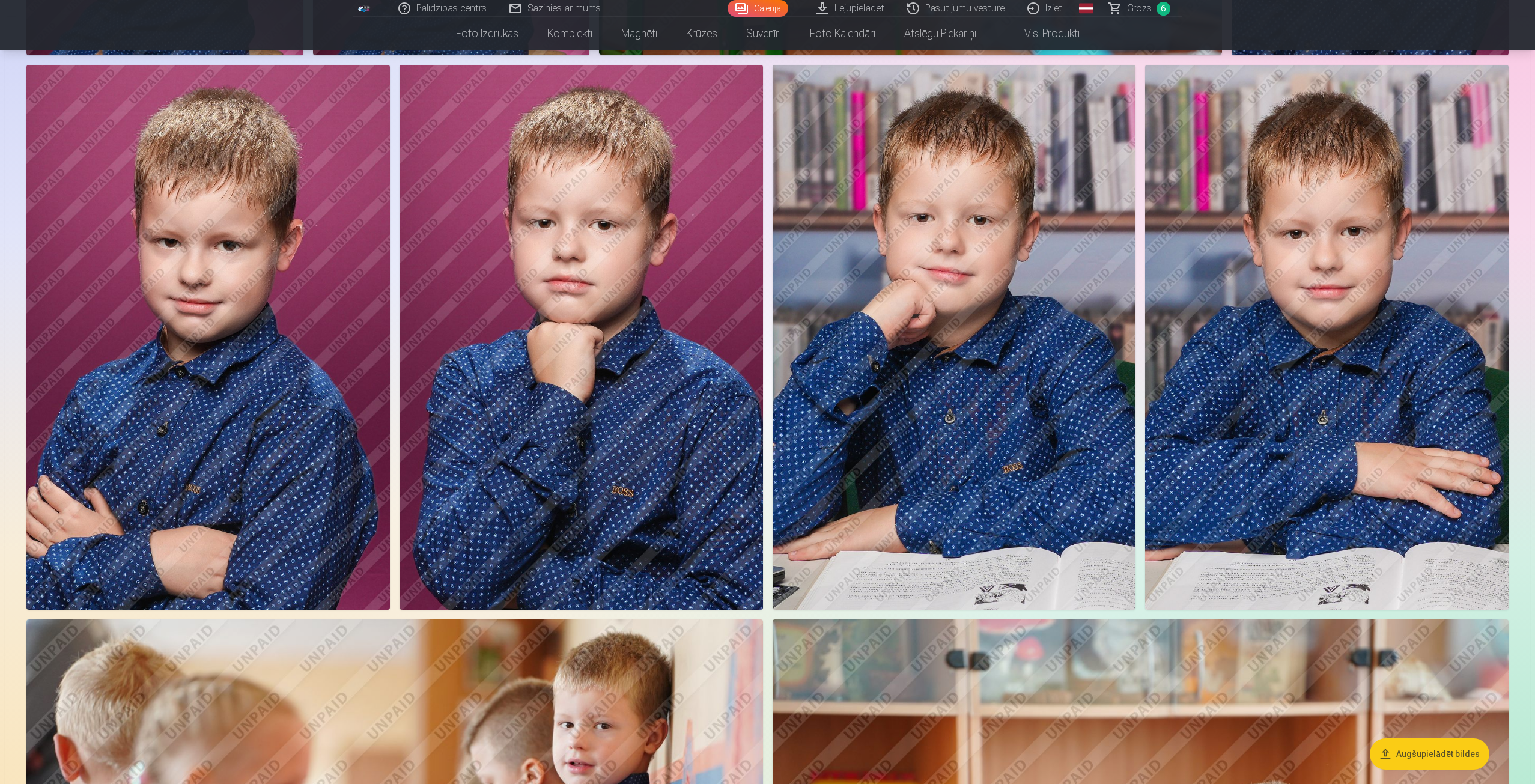
click at [196, 395] on img at bounding box center [208, 337] width 363 height 545
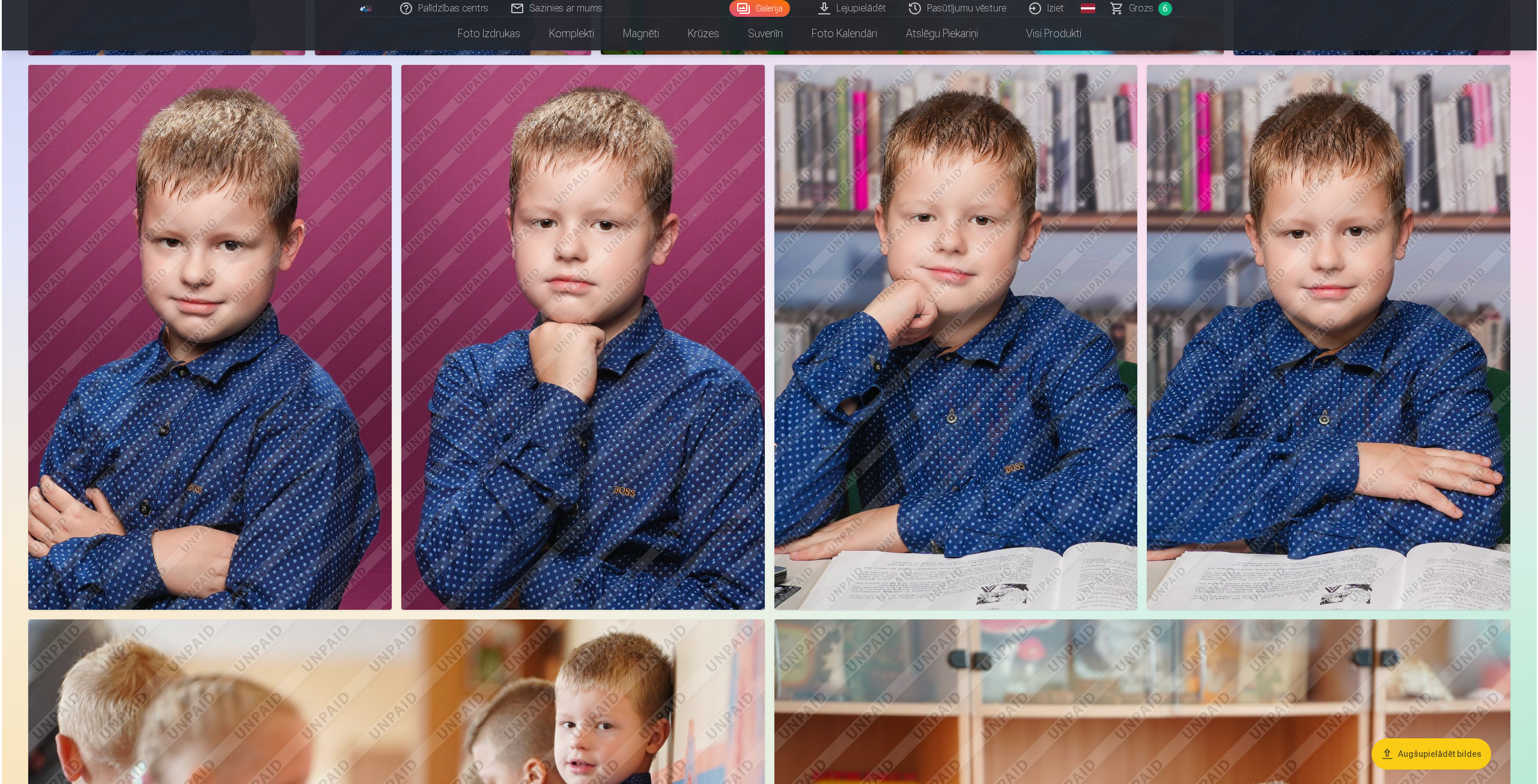
scroll to position [902, 0]
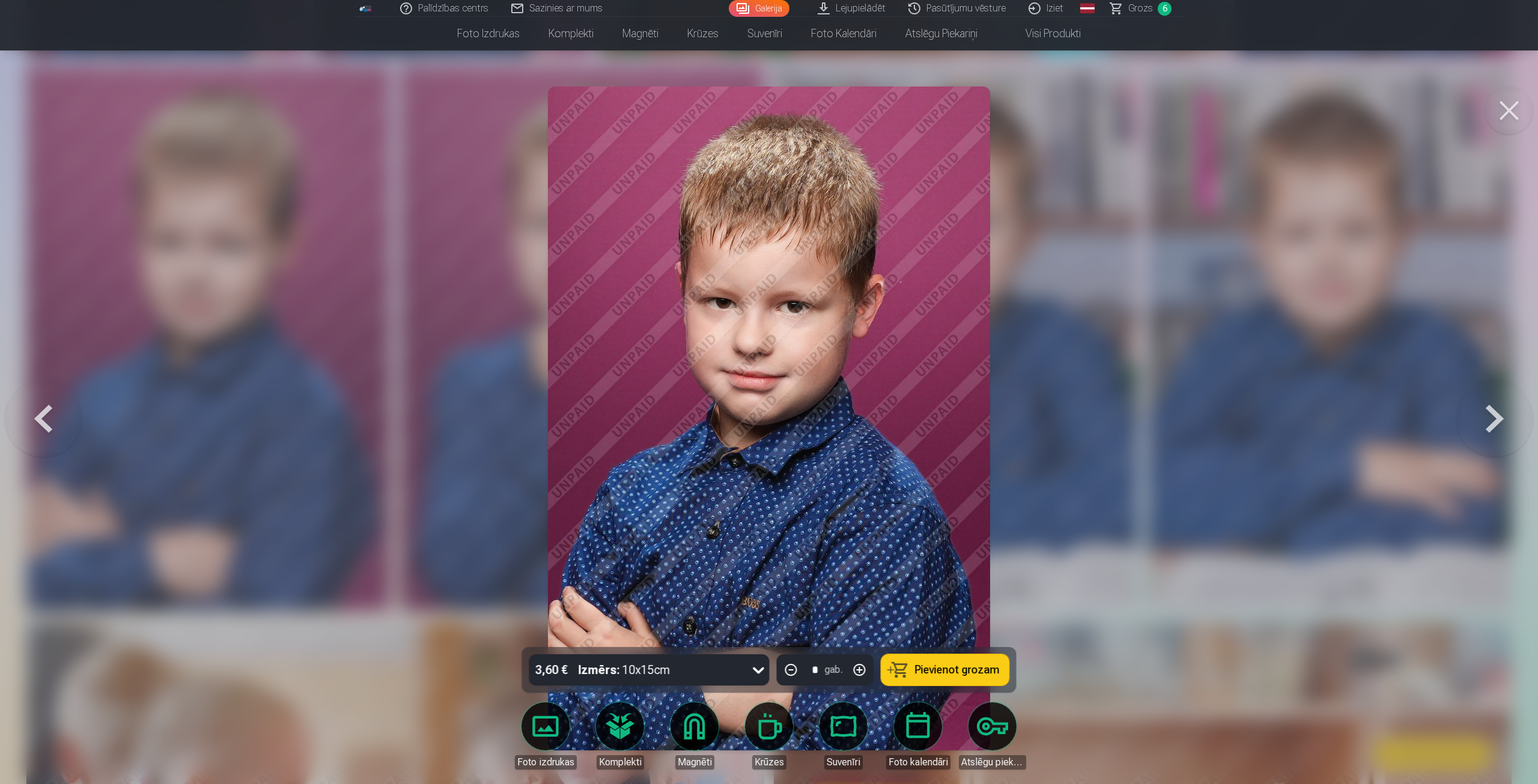
click at [965, 673] on span "Pievienot grozam" at bounding box center [957, 670] width 85 height 11
click at [1503, 115] on button at bounding box center [1509, 110] width 48 height 48
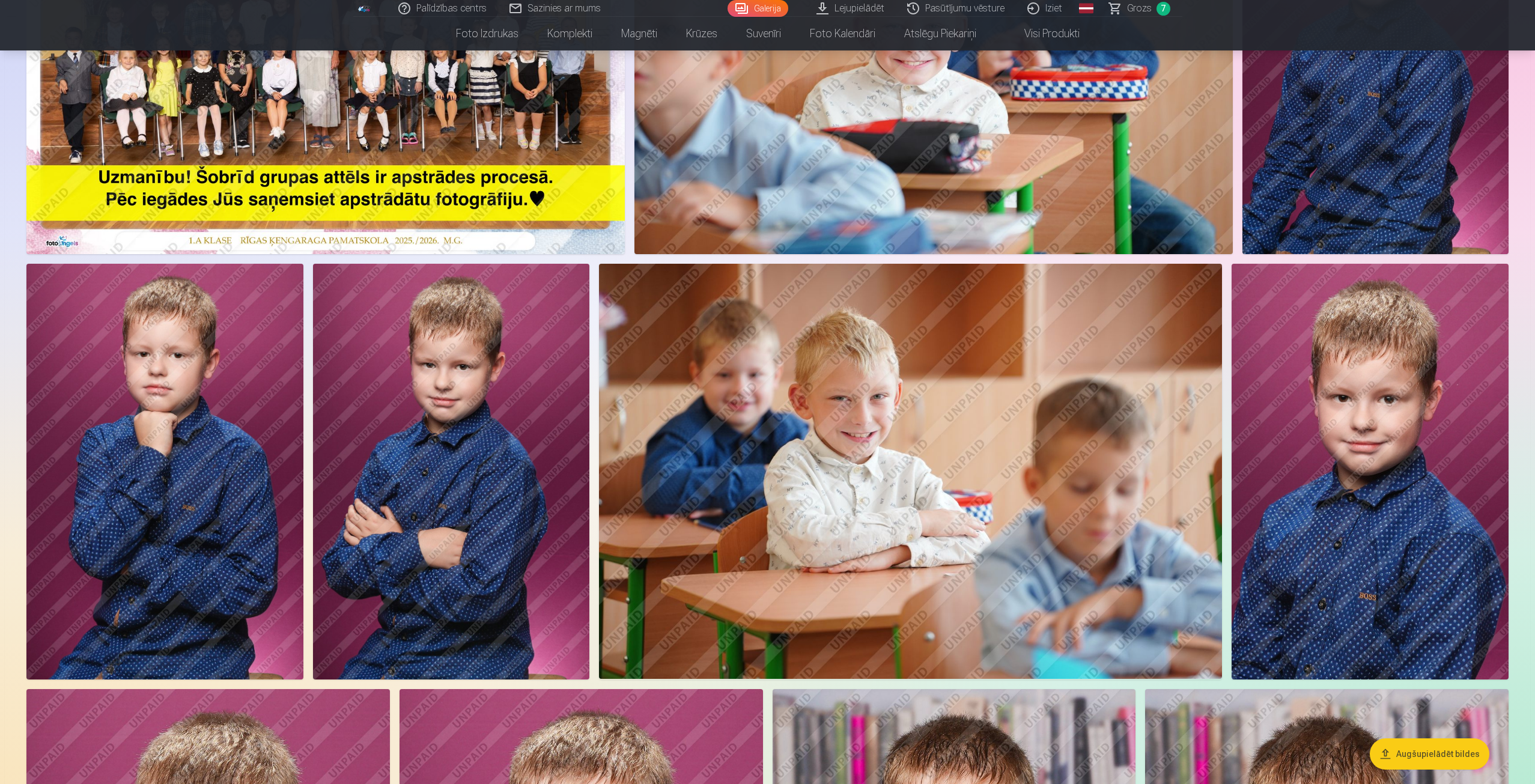
scroll to position [360, 0]
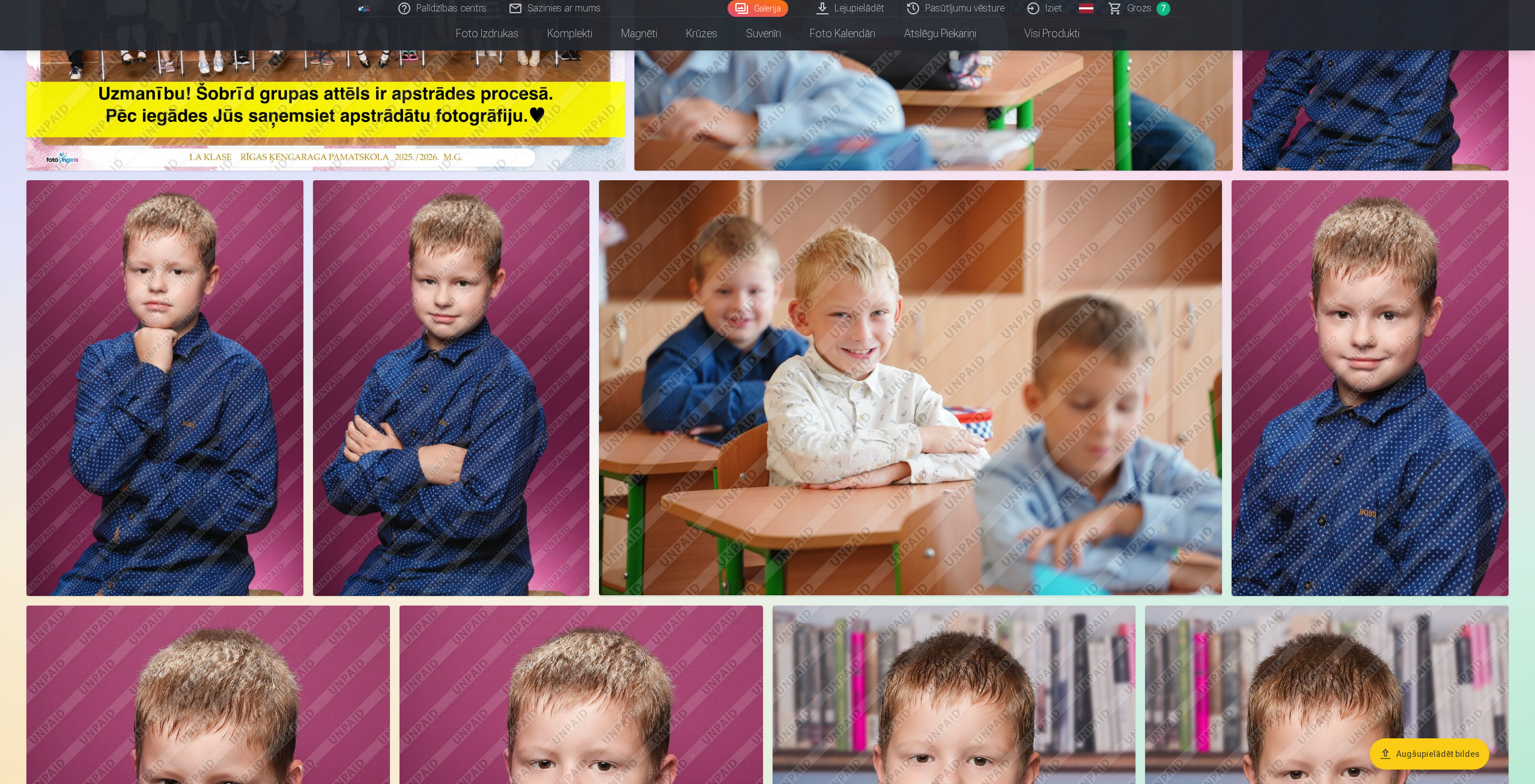
click at [414, 362] on img at bounding box center [452, 388] width 277 height 415
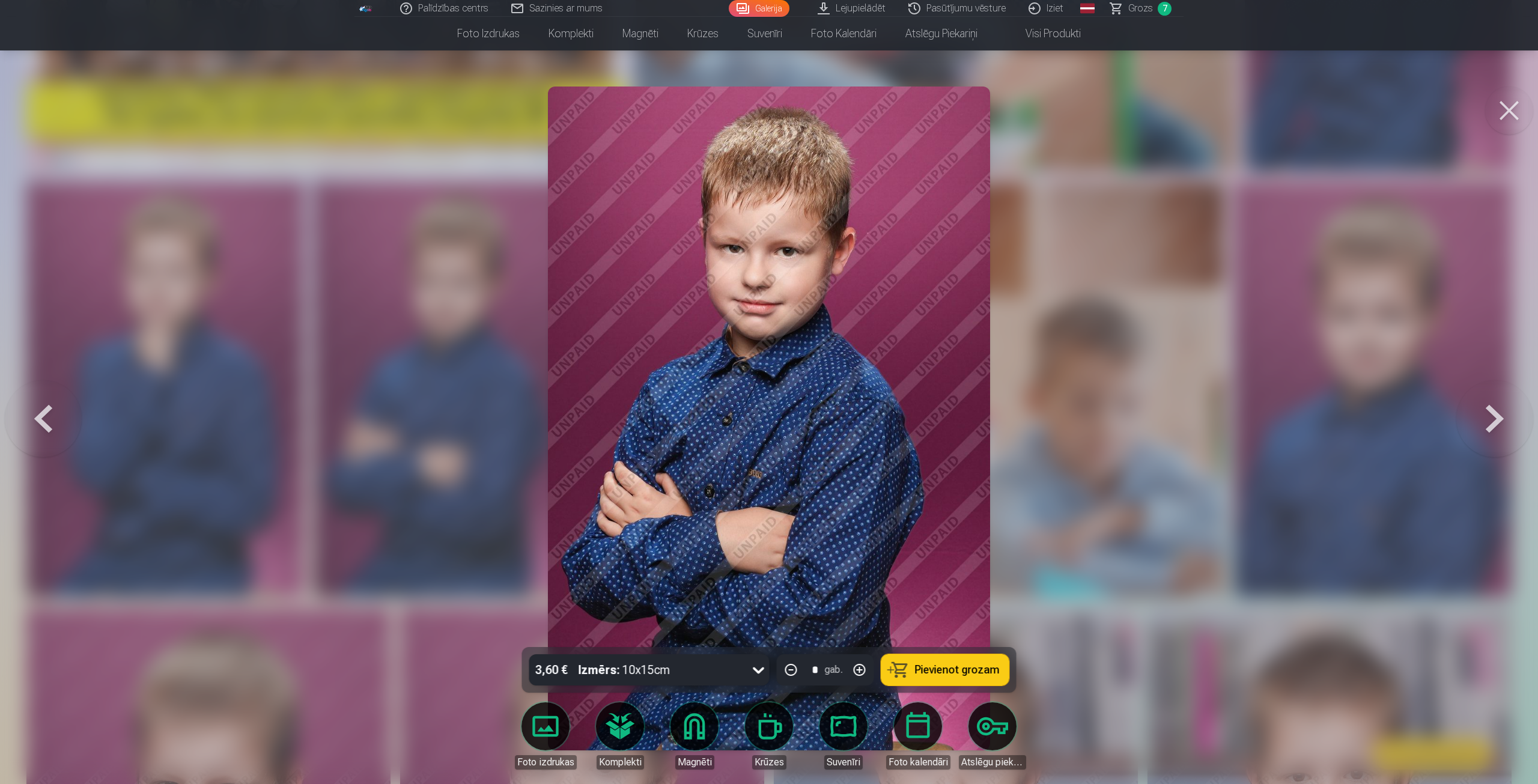
click at [414, 362] on div at bounding box center [769, 392] width 1538 height 784
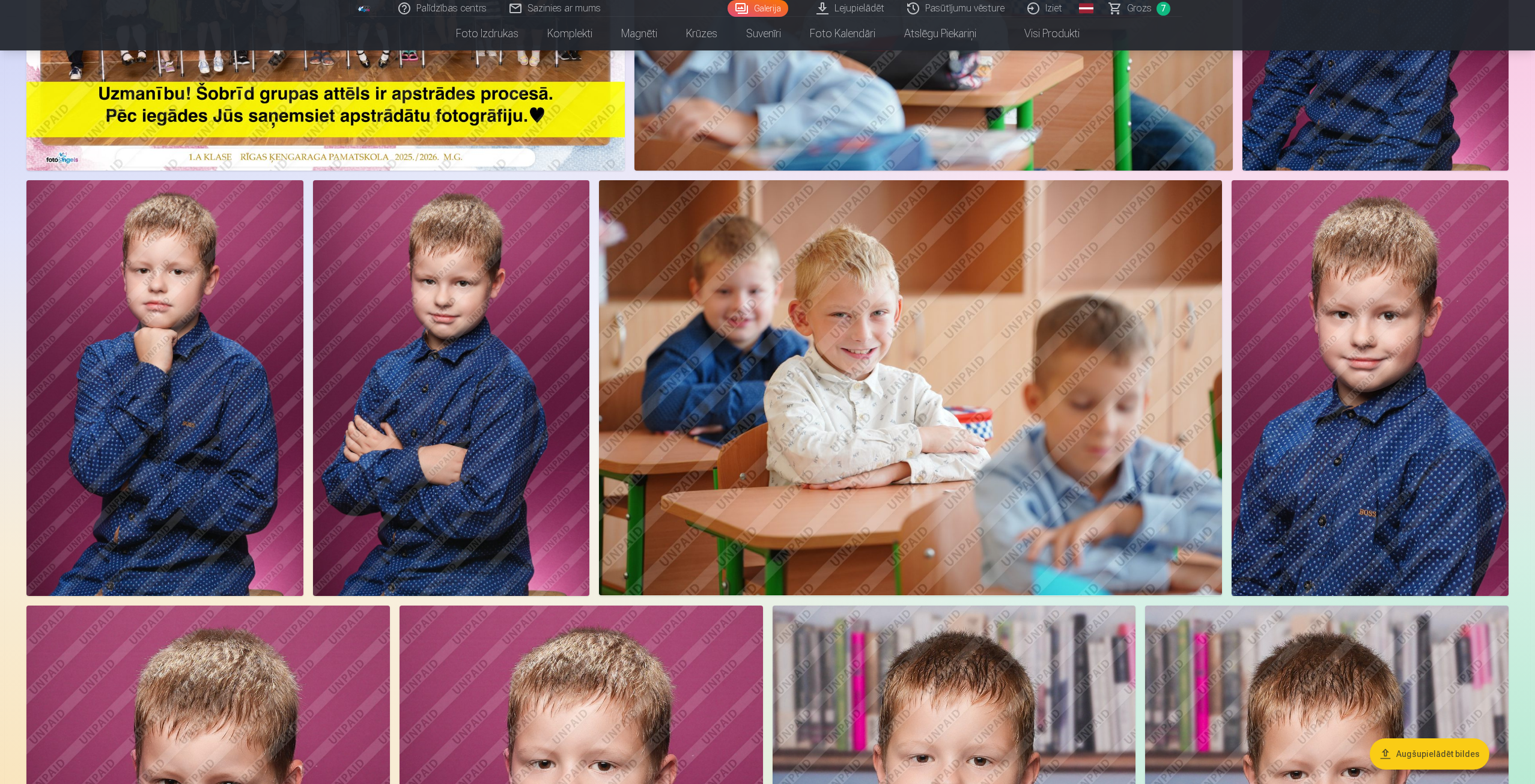
click at [414, 362] on img at bounding box center [452, 388] width 277 height 415
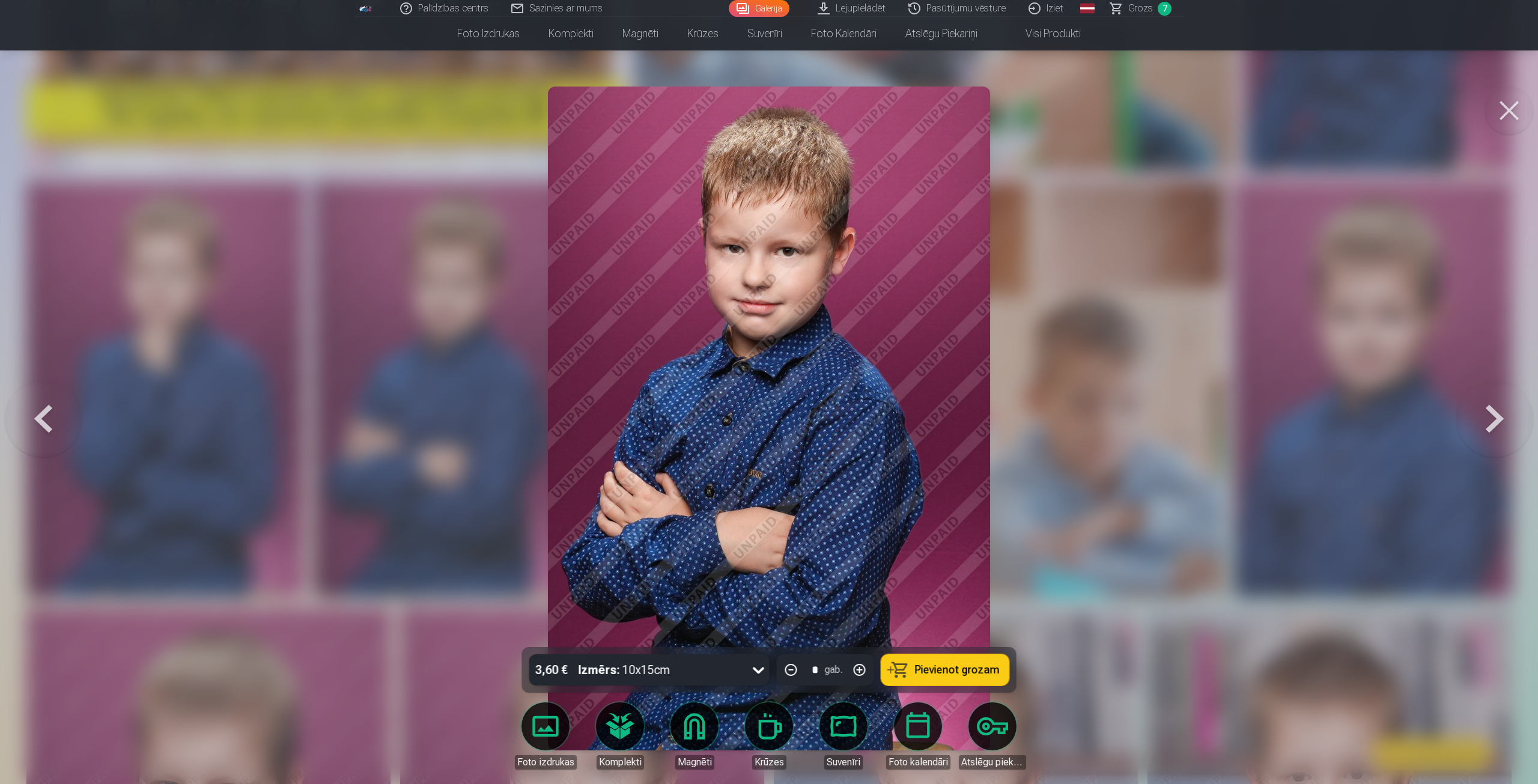
click at [948, 674] on span "Pievienot grozam" at bounding box center [957, 670] width 85 height 11
click at [1508, 107] on button at bounding box center [1509, 110] width 48 height 48
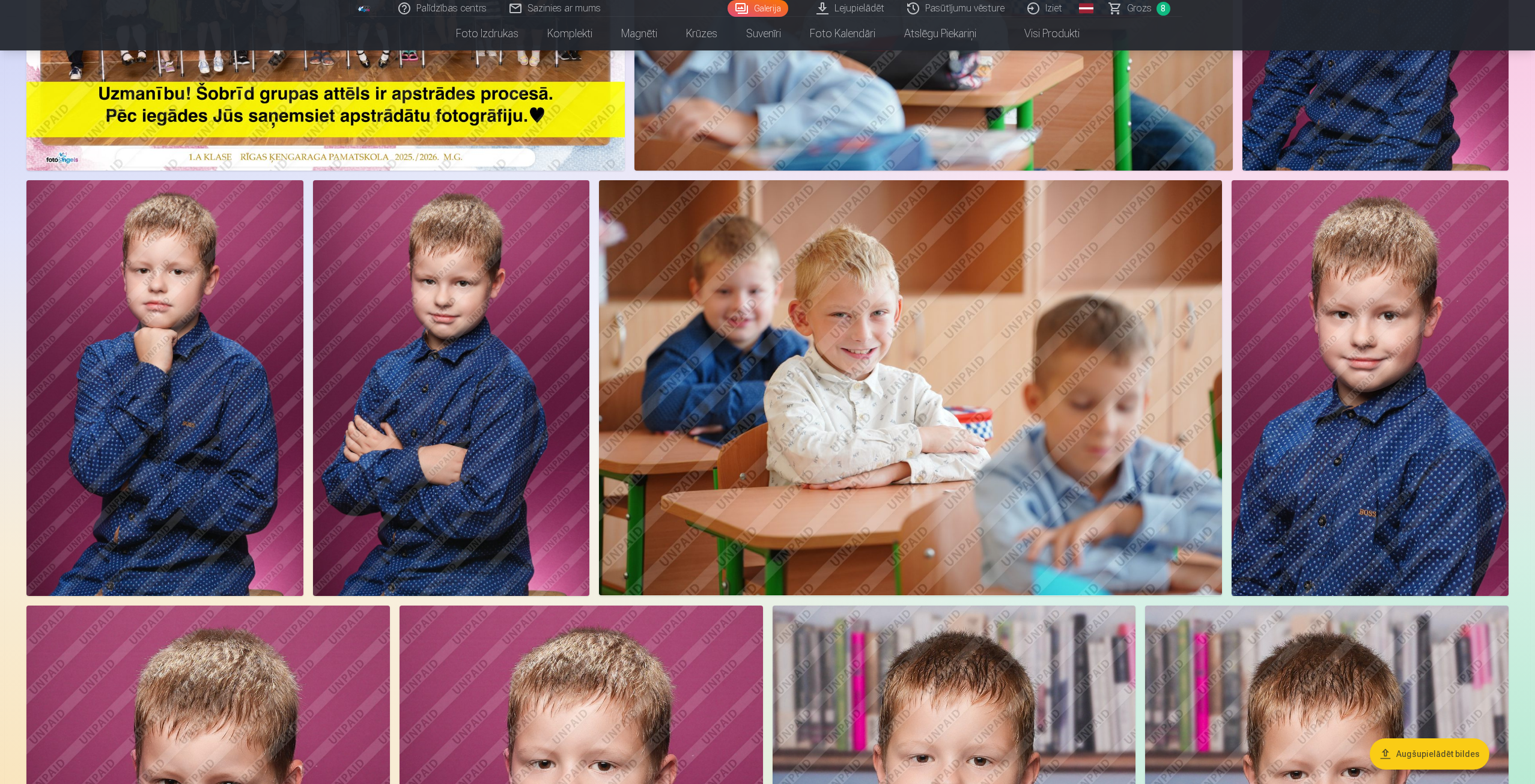
click at [1155, 4] on link "Grozs 8" at bounding box center [1140, 8] width 84 height 17
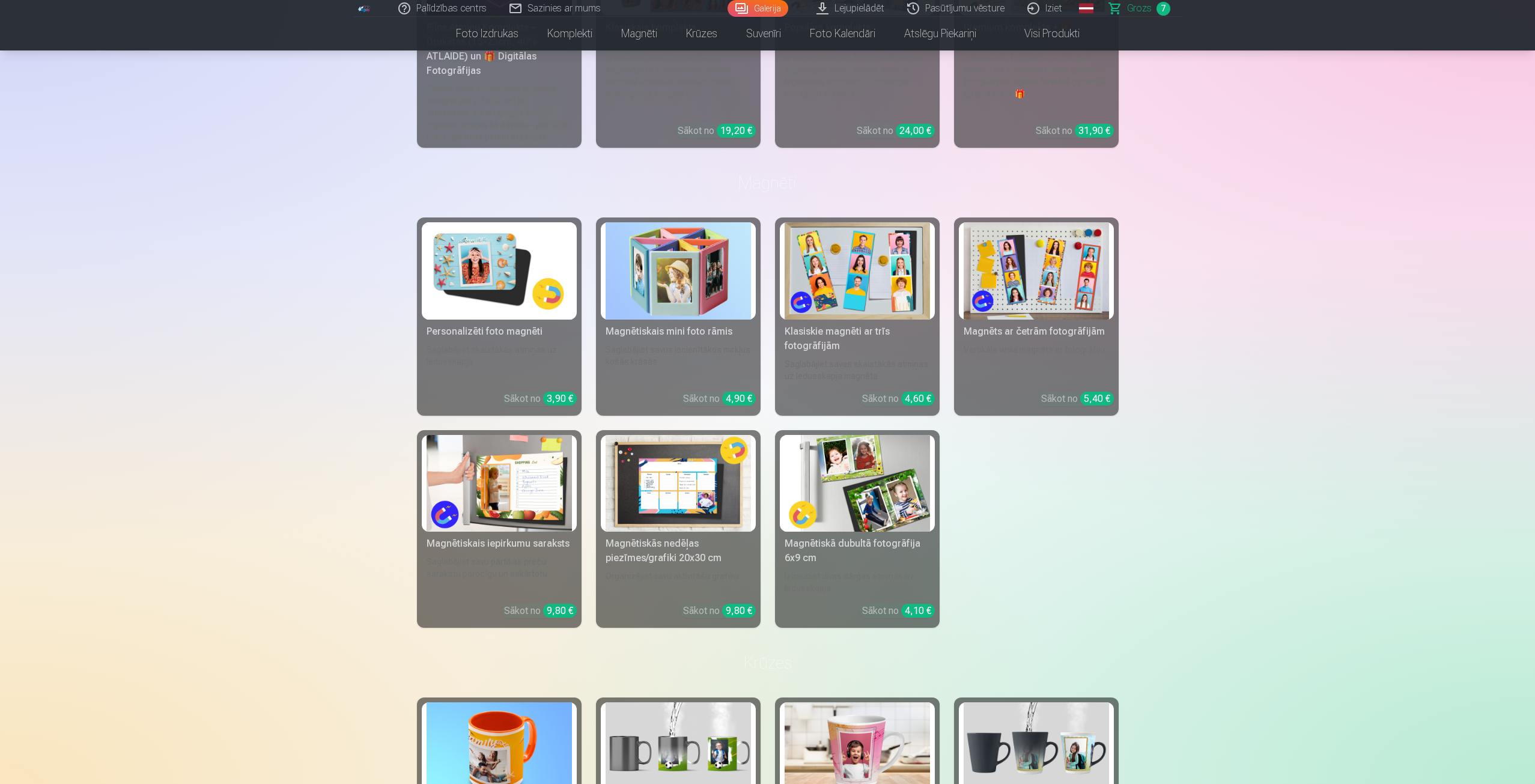
scroll to position [1802, 0]
